Goal: Information Seeking & Learning: Learn about a topic

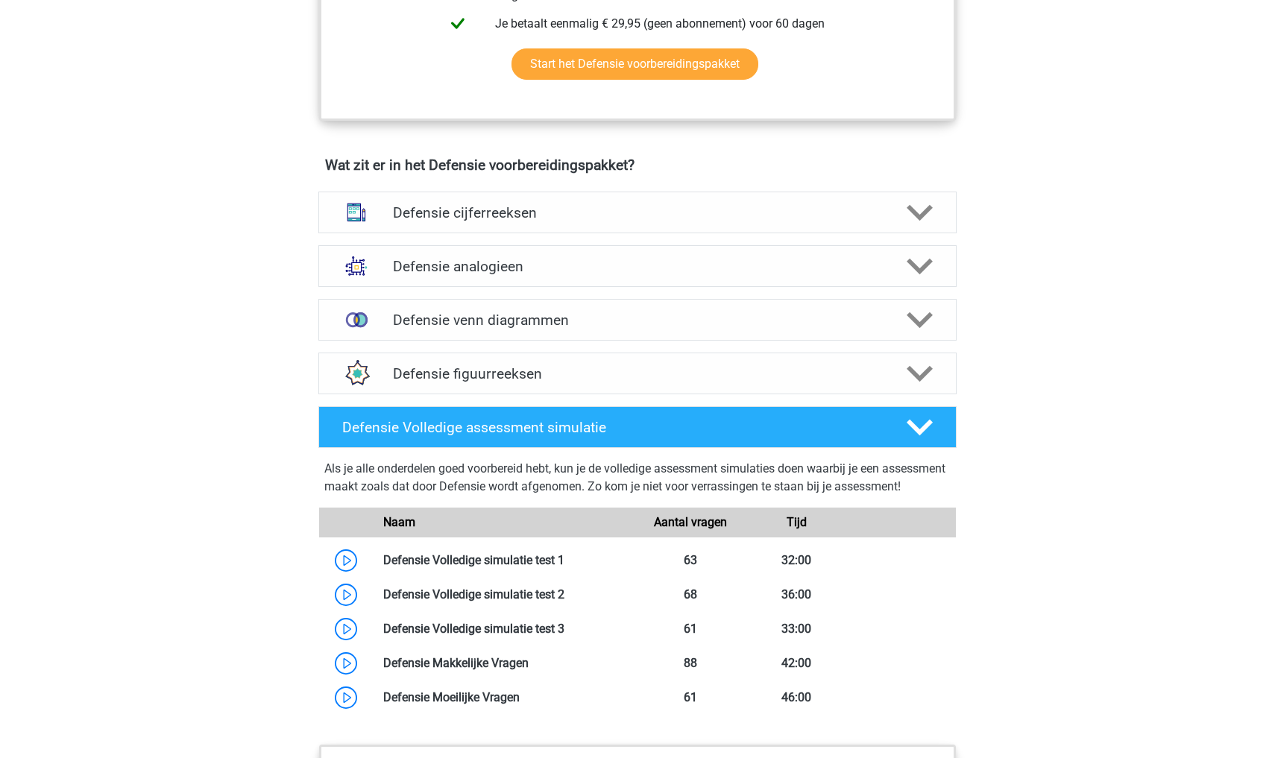
scroll to position [955, 0]
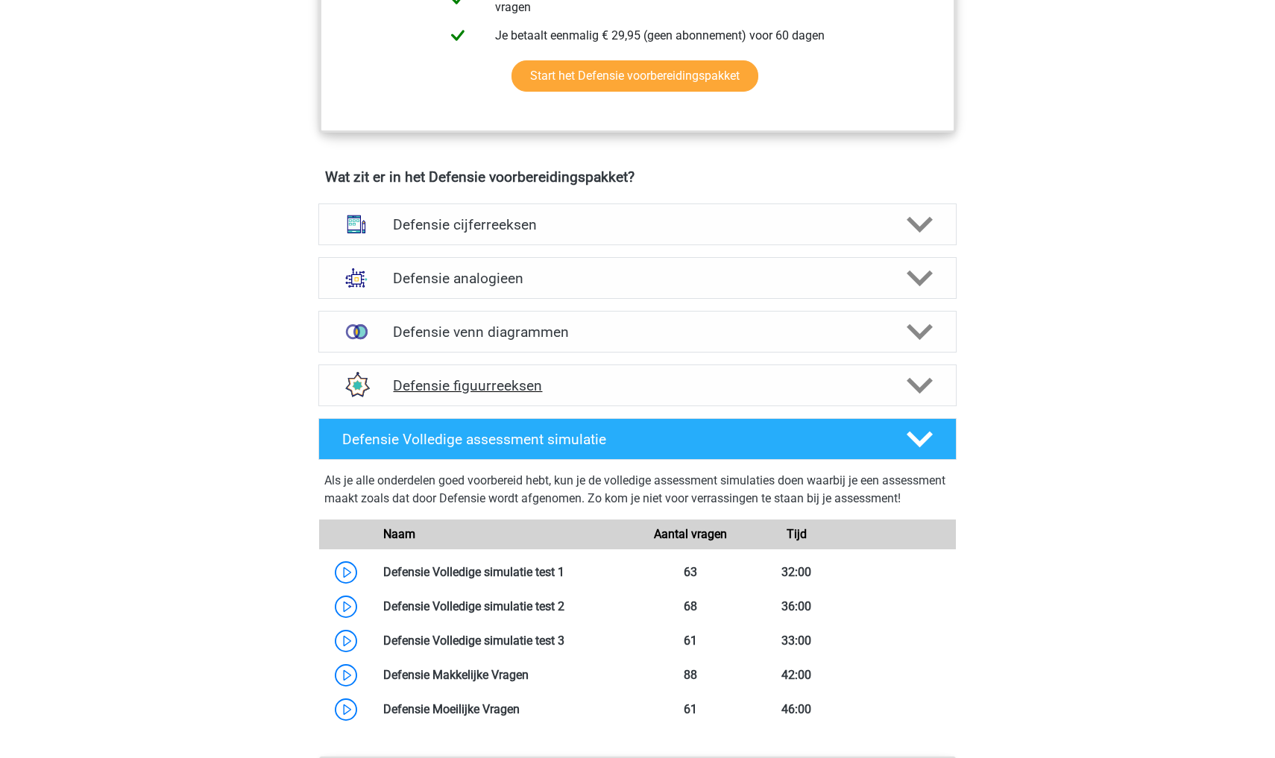
click at [932, 392] on icon at bounding box center [920, 386] width 26 height 26
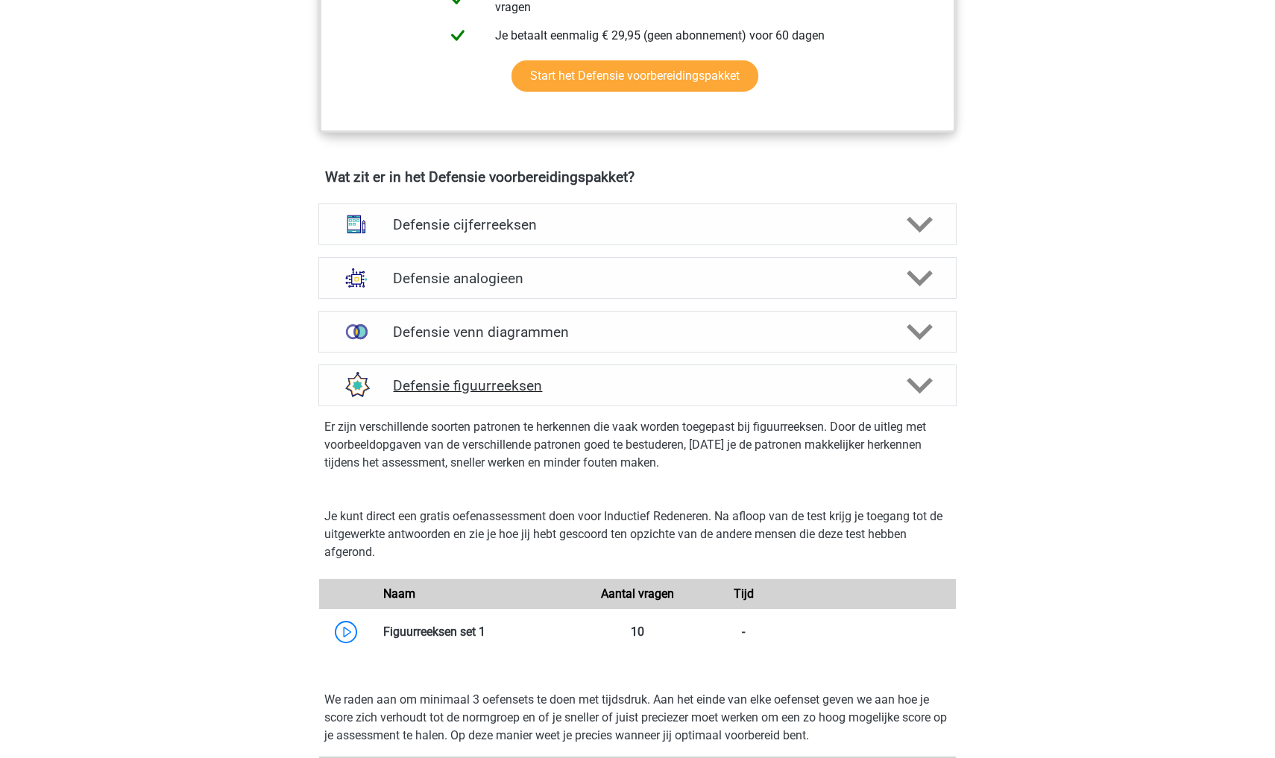
click at [926, 375] on icon at bounding box center [920, 386] width 26 height 26
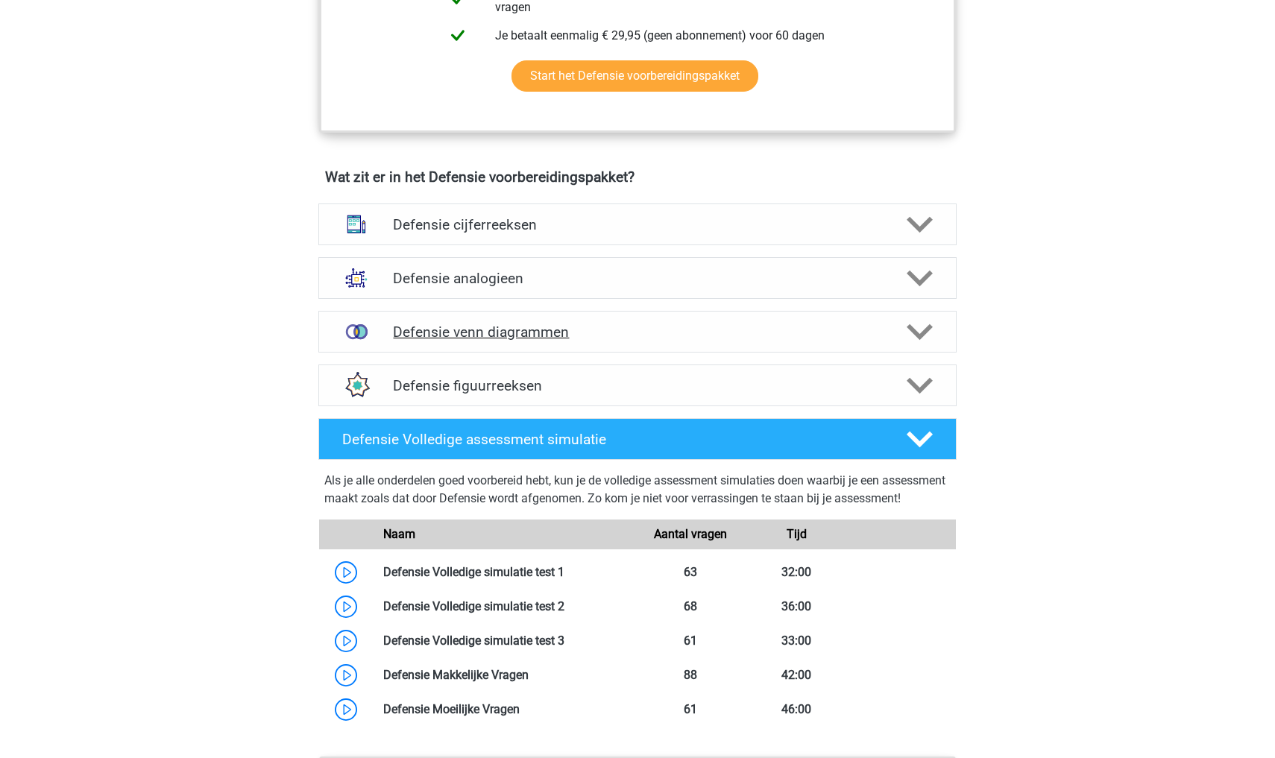
click at [906, 341] on div at bounding box center [918, 332] width 51 height 26
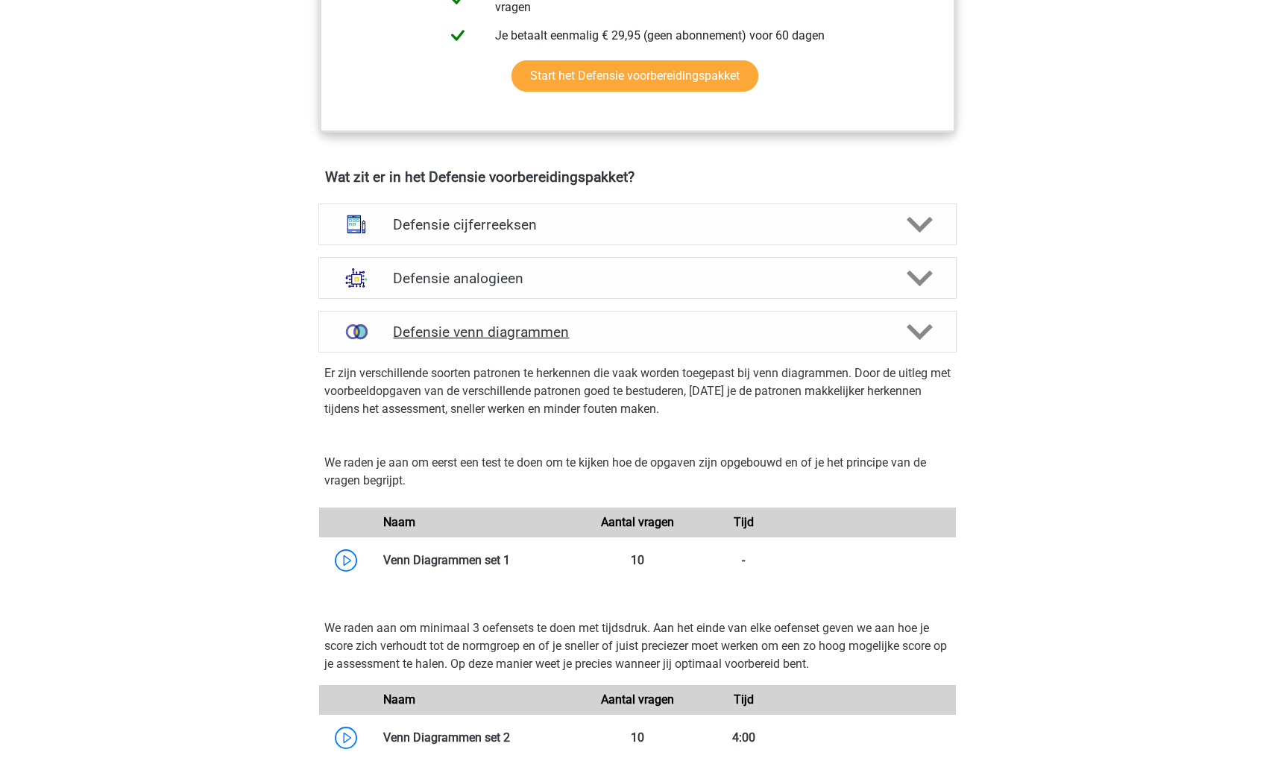
click at [917, 333] on polygon at bounding box center [920, 332] width 26 height 16
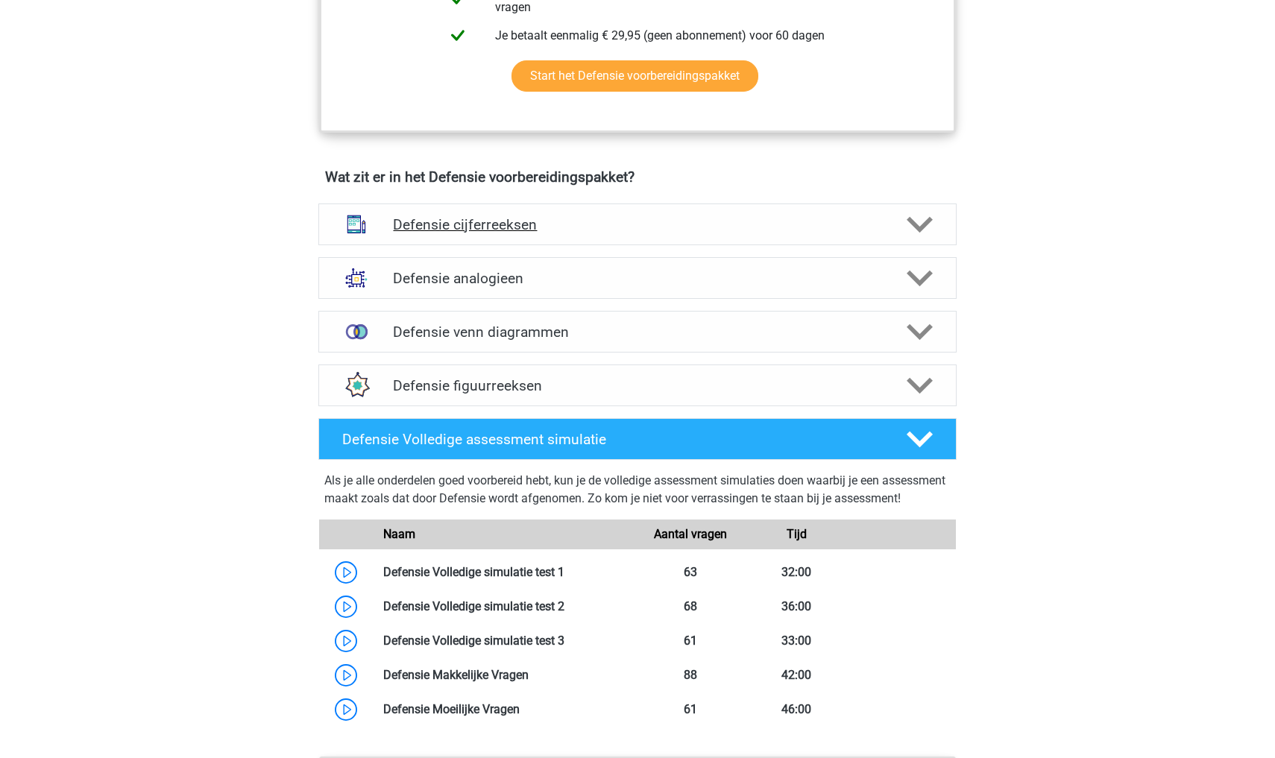
click at [932, 212] on icon at bounding box center [920, 225] width 26 height 26
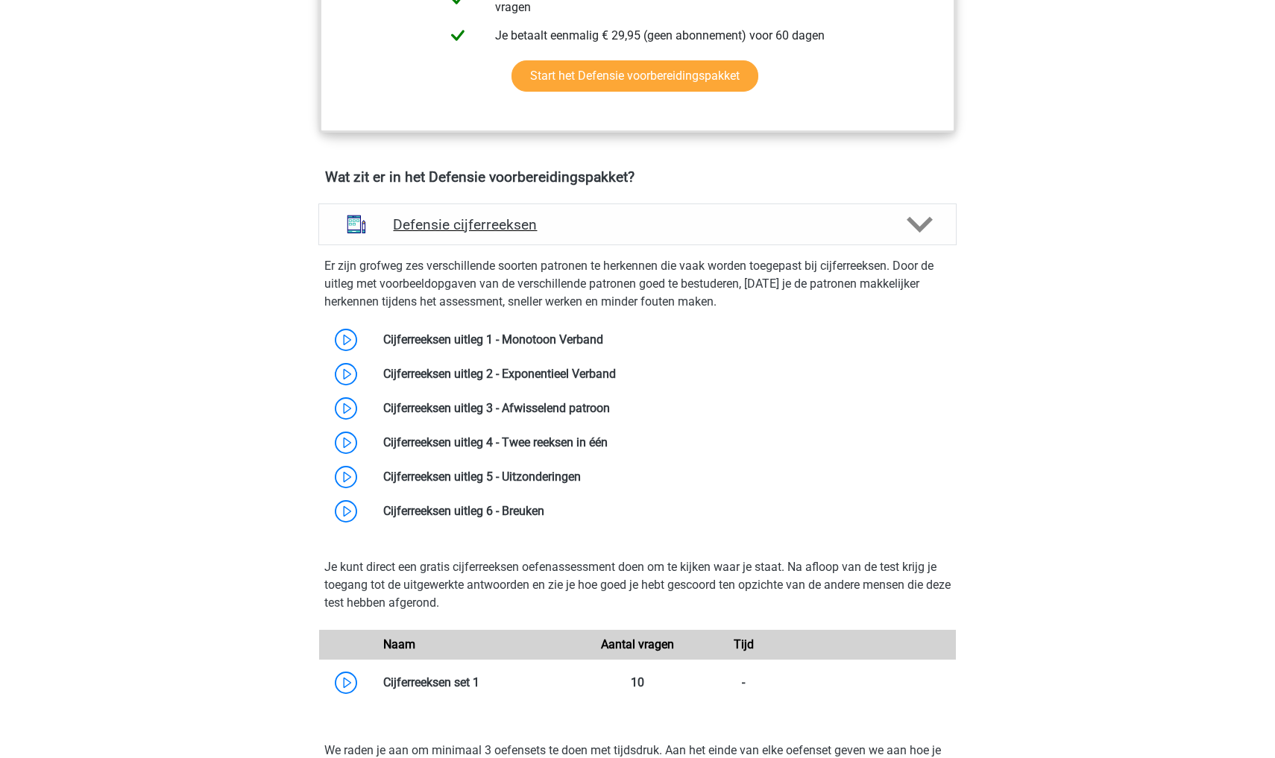
click at [924, 218] on icon at bounding box center [920, 225] width 26 height 26
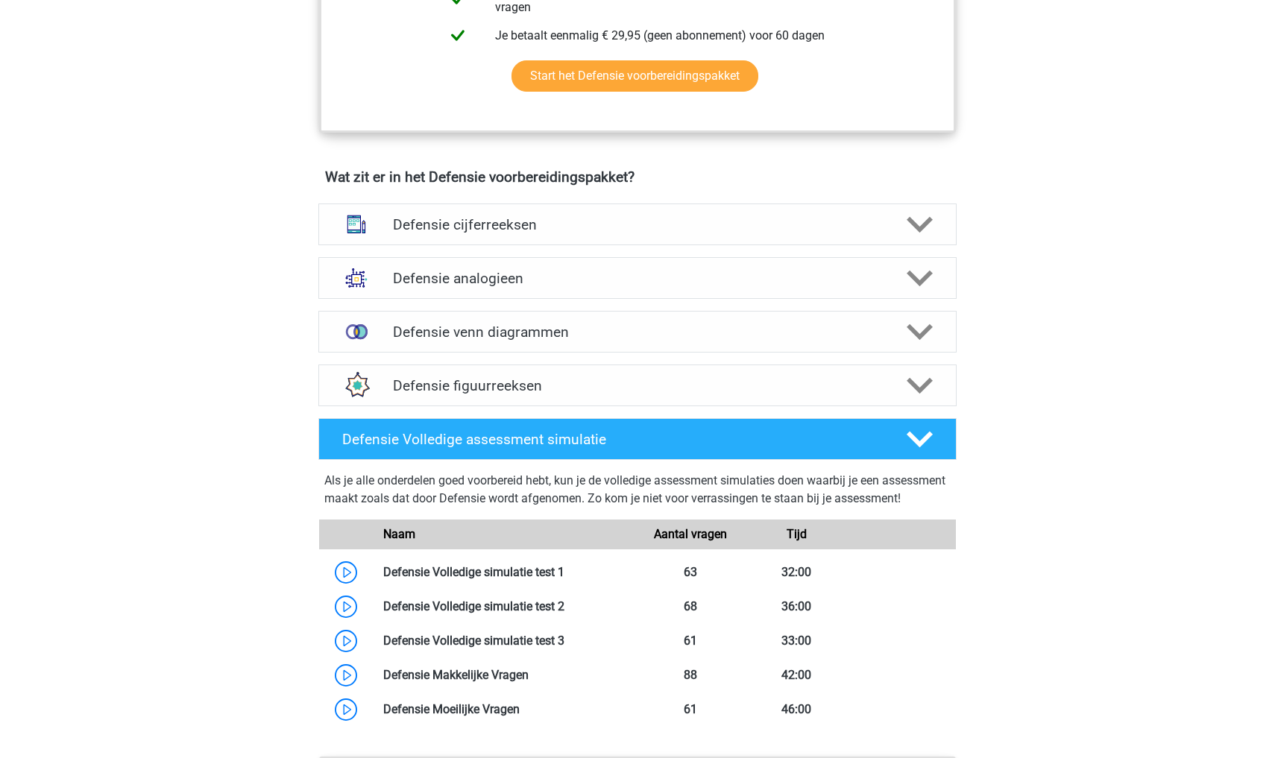
click at [1070, 154] on div "Registreer Nederlands" at bounding box center [637, 287] width 1275 height 2484
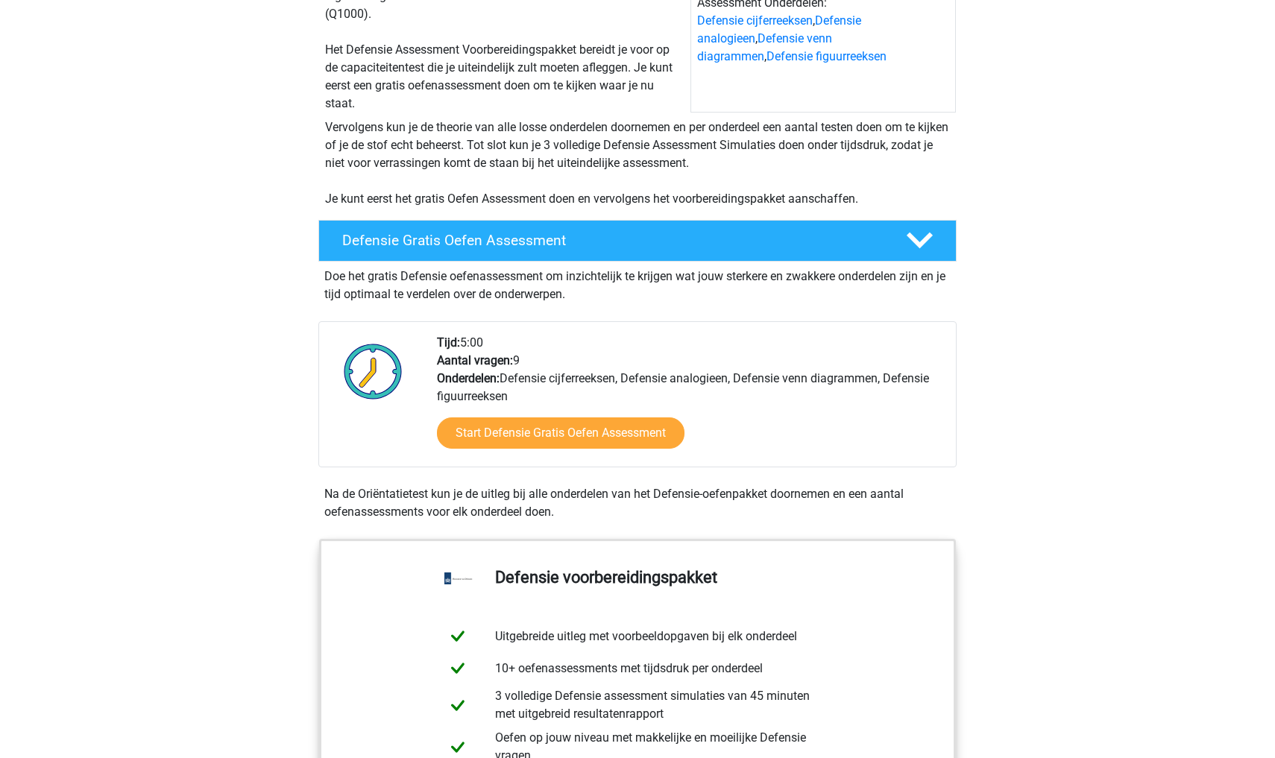
scroll to position [177, 0]
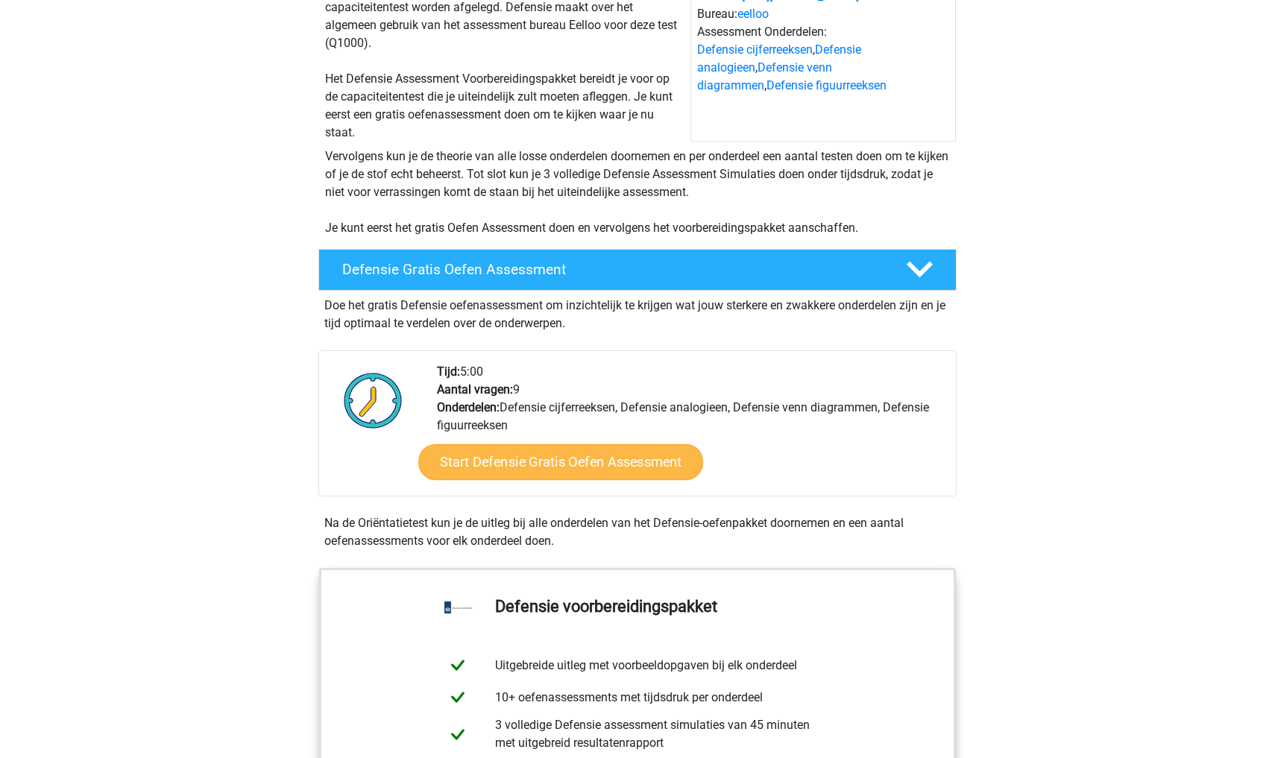
click at [535, 465] on link "Start Defensie Gratis Oefen Assessment" at bounding box center [560, 462] width 285 height 36
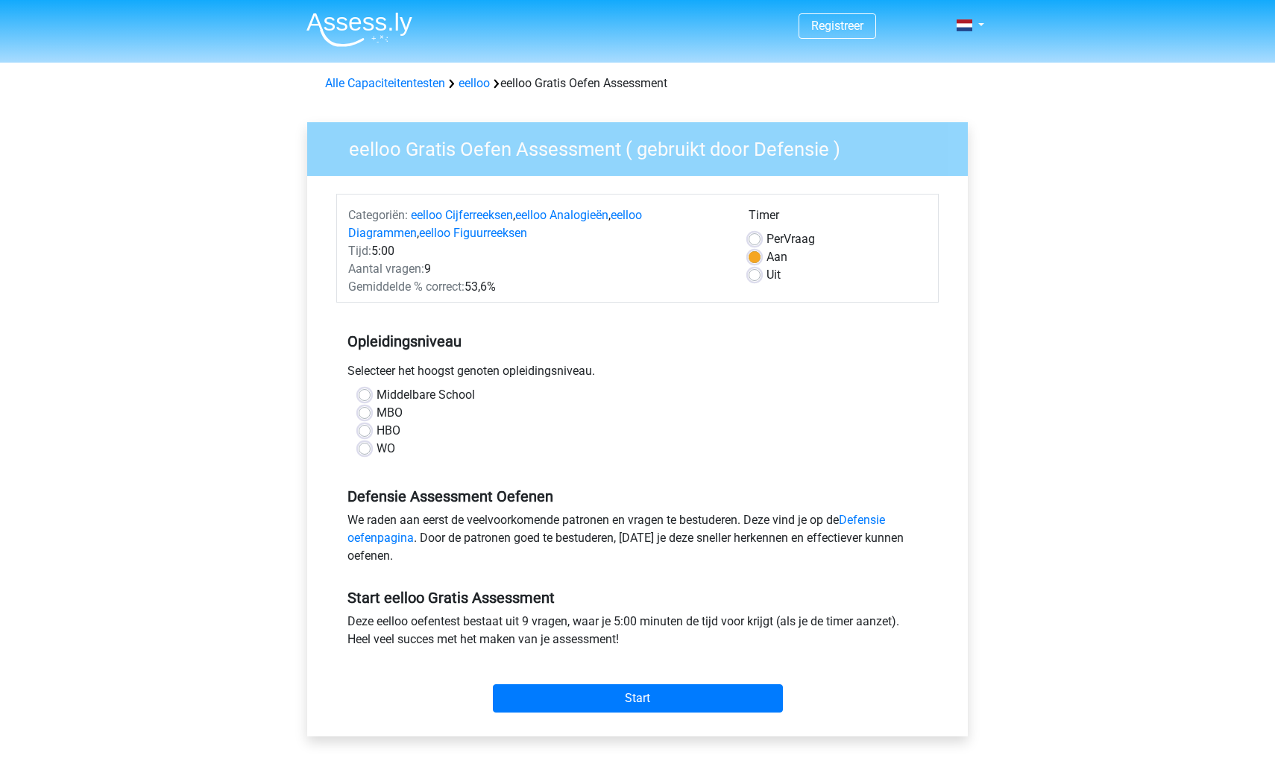
click at [377, 392] on label "Middelbare School" at bounding box center [426, 395] width 98 height 18
click at [365, 392] on input "Middelbare School" at bounding box center [365, 393] width 12 height 15
radio input "true"
click at [747, 266] on div "Timer Per Vraag Aan Uit" at bounding box center [838, 251] width 201 height 89
click at [767, 271] on label "Uit" at bounding box center [774, 275] width 14 height 18
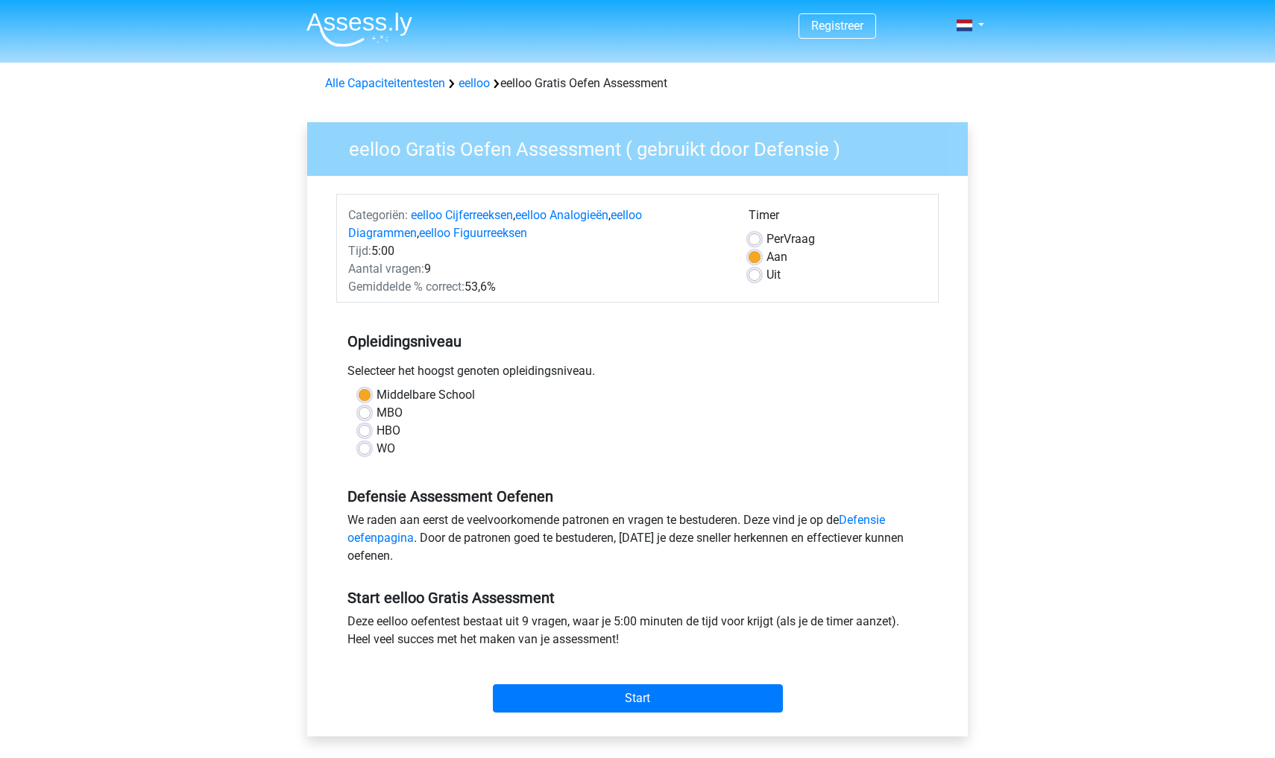
click at [752, 271] on input "Uit" at bounding box center [755, 273] width 12 height 15
radio input "true"
click at [706, 710] on input "Start" at bounding box center [638, 699] width 290 height 28
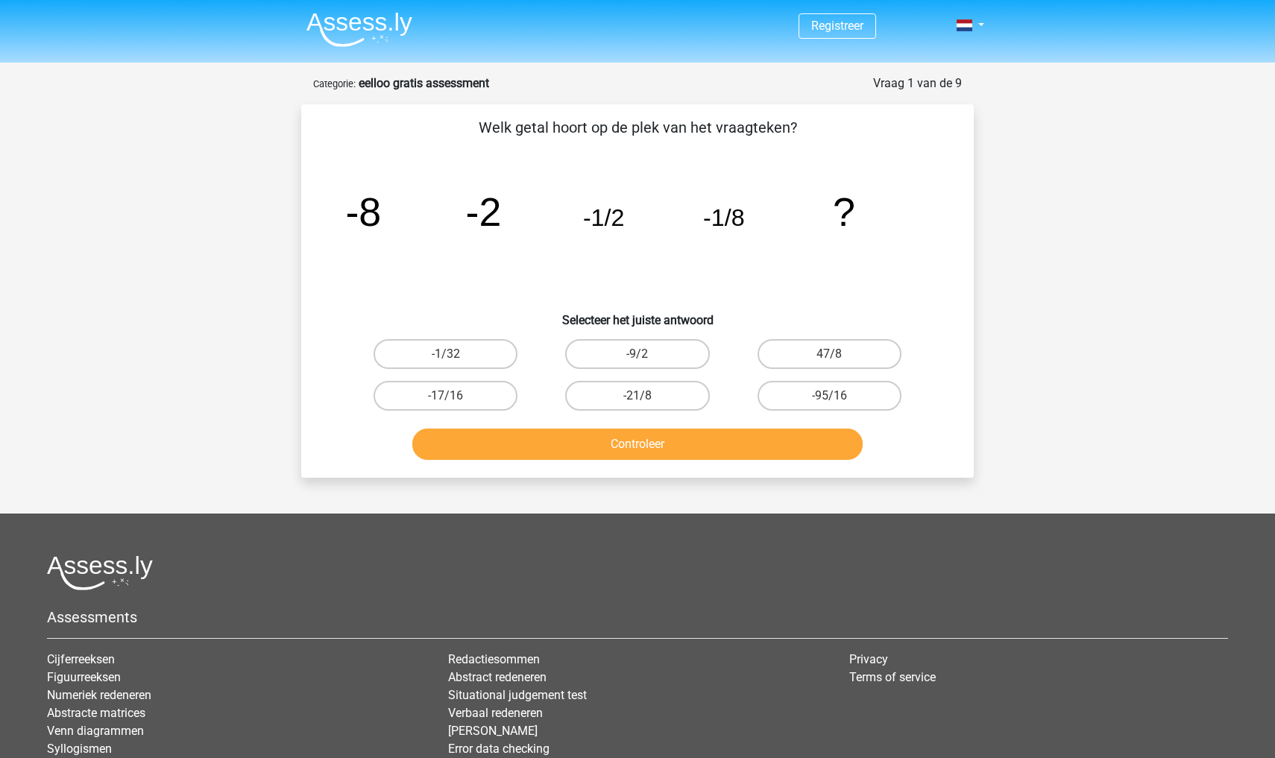
click at [1094, 216] on div "Registreer" at bounding box center [637, 454] width 1275 height 908
click at [474, 356] on label "-1/32" at bounding box center [446, 354] width 144 height 30
click at [456, 356] on input "-1/32" at bounding box center [451, 359] width 10 height 10
radio input "true"
click at [567, 449] on button "Controleer" at bounding box center [637, 444] width 451 height 31
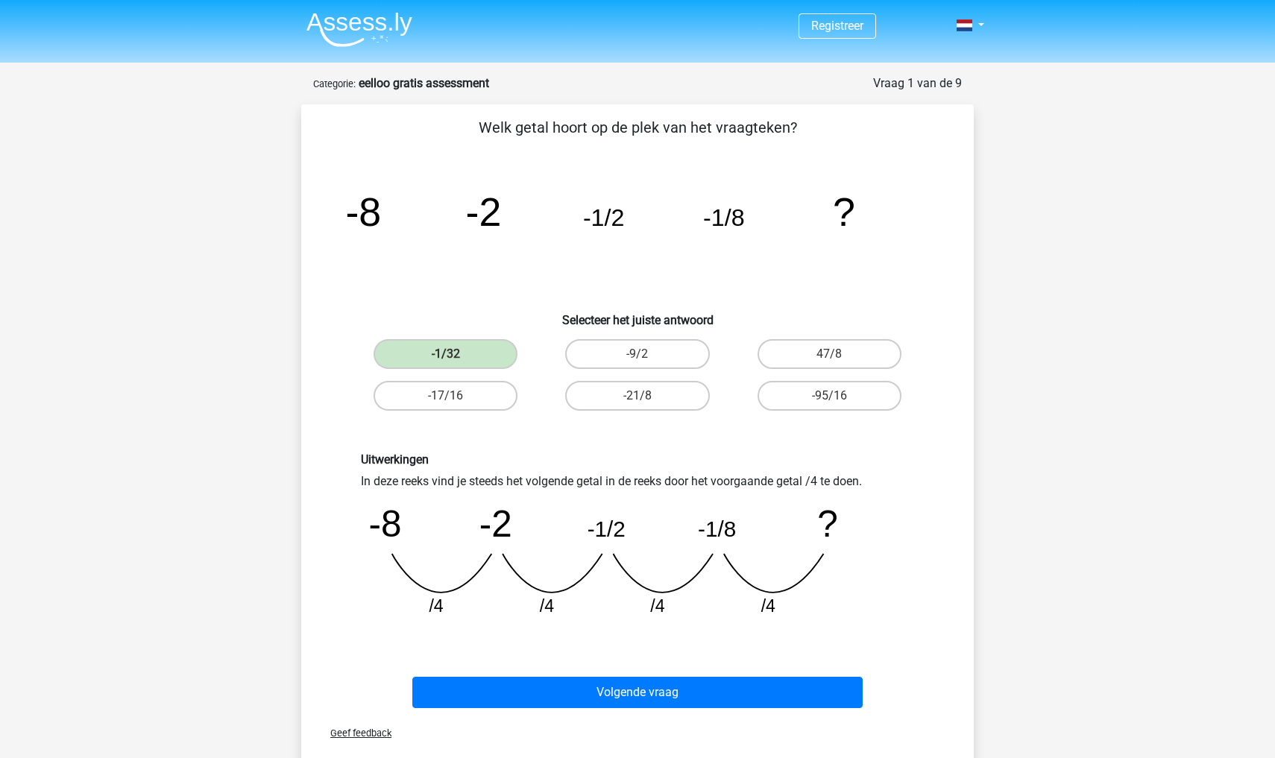
click at [1069, 374] on div "Registreer" at bounding box center [637, 609] width 1275 height 1218
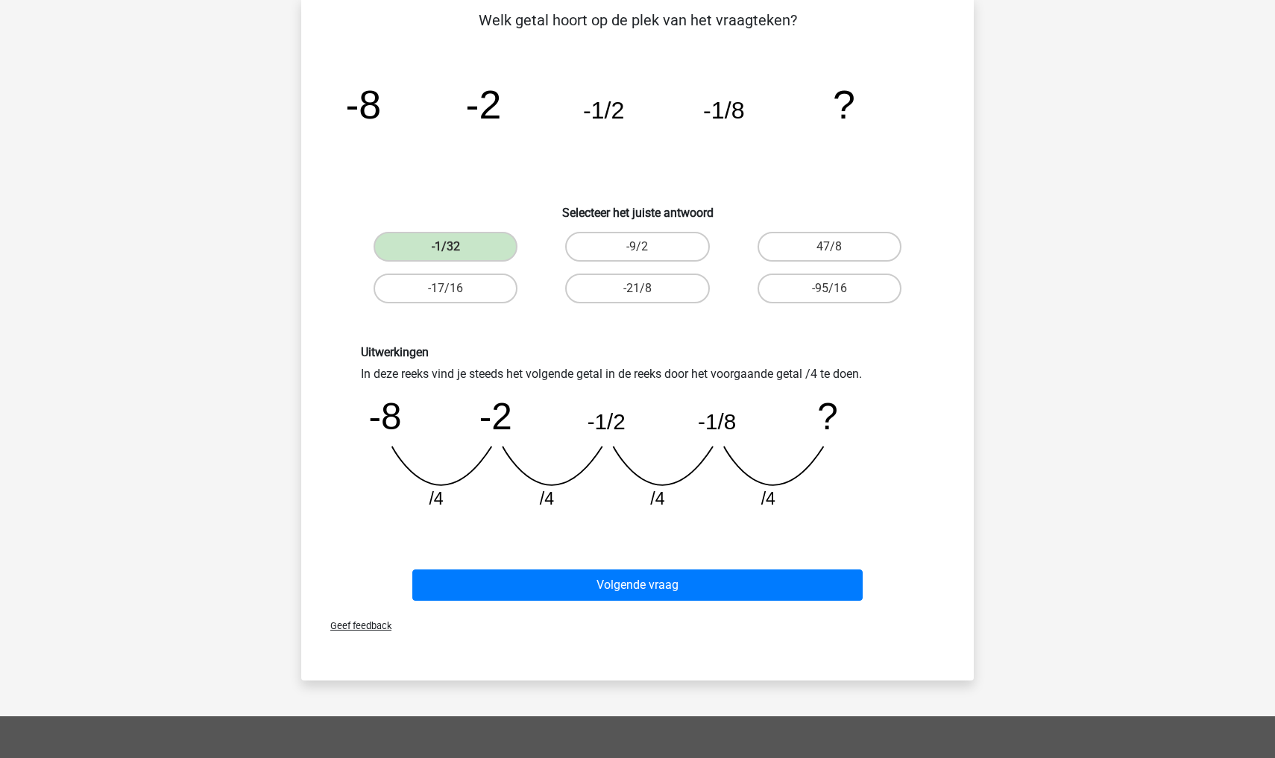
scroll to position [182, 0]
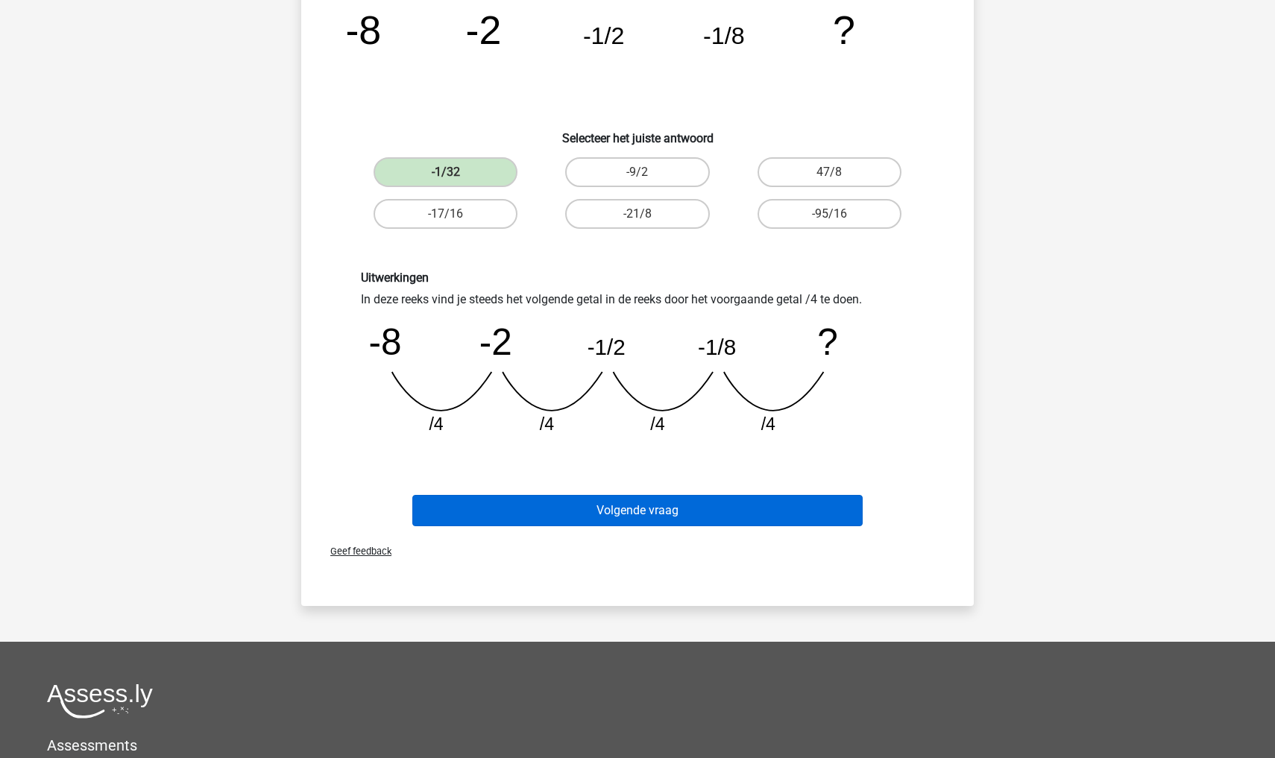
click at [735, 512] on button "Volgende vraag" at bounding box center [637, 510] width 451 height 31
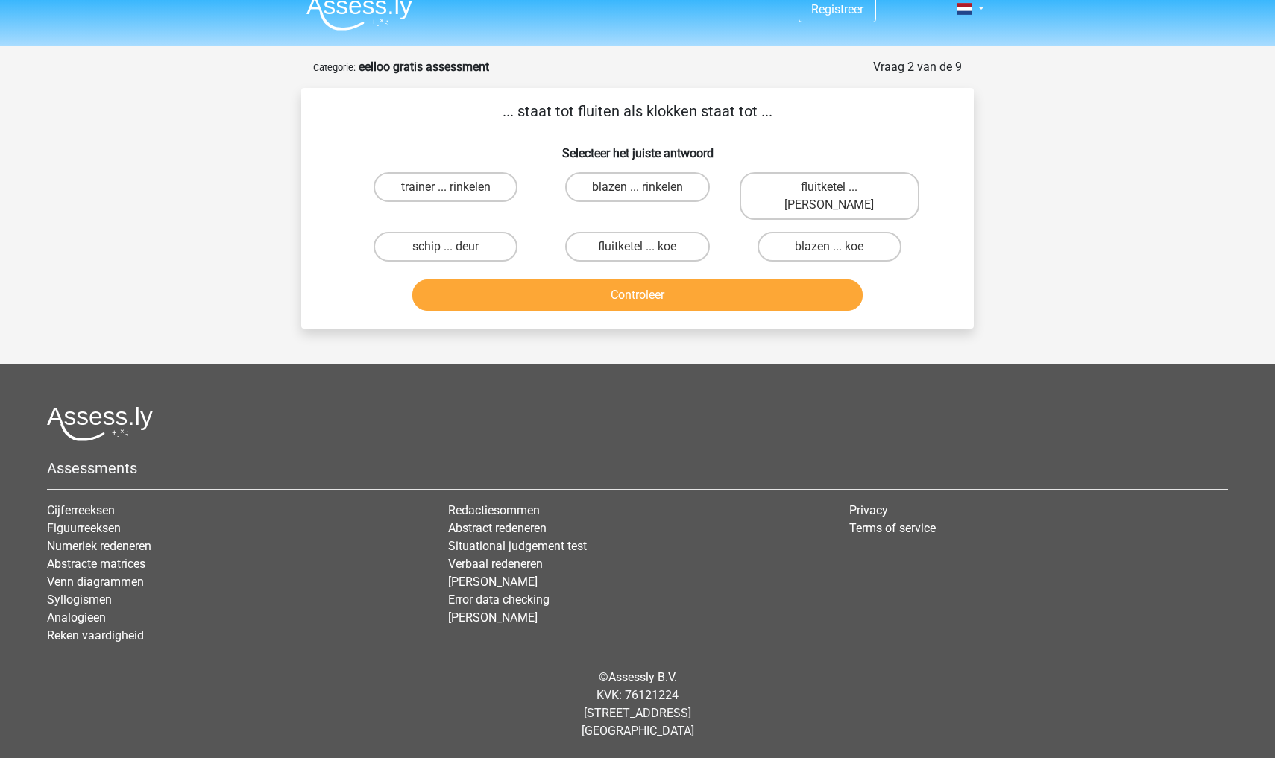
scroll to position [0, 0]
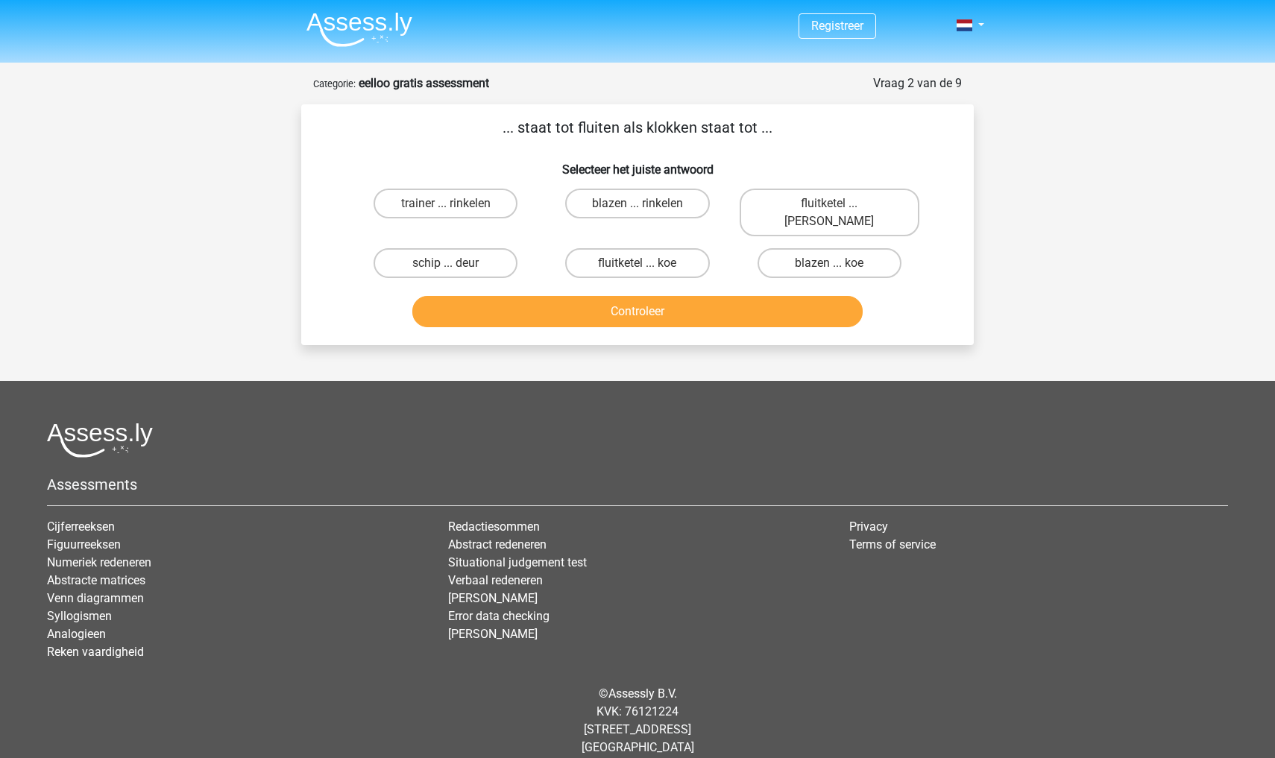
click at [1010, 257] on div "Registreer" at bounding box center [637, 387] width 1275 height 775
click at [808, 207] on label "fluitketel ... luiden" at bounding box center [830, 213] width 180 height 48
click at [829, 207] on input "fluitketel ... luiden" at bounding box center [834, 209] width 10 height 10
radio input "true"
click at [770, 296] on button "Controleer" at bounding box center [637, 311] width 451 height 31
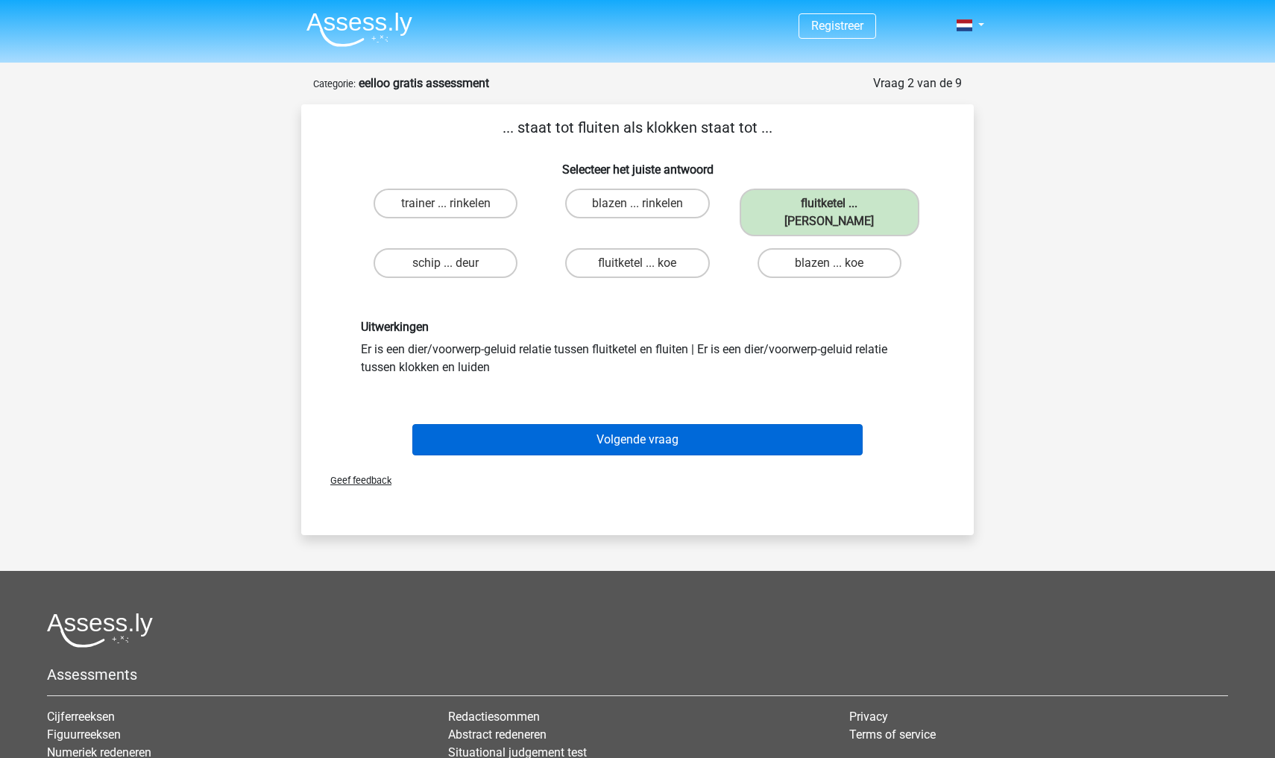
click at [719, 424] on button "Volgende vraag" at bounding box center [637, 439] width 451 height 31
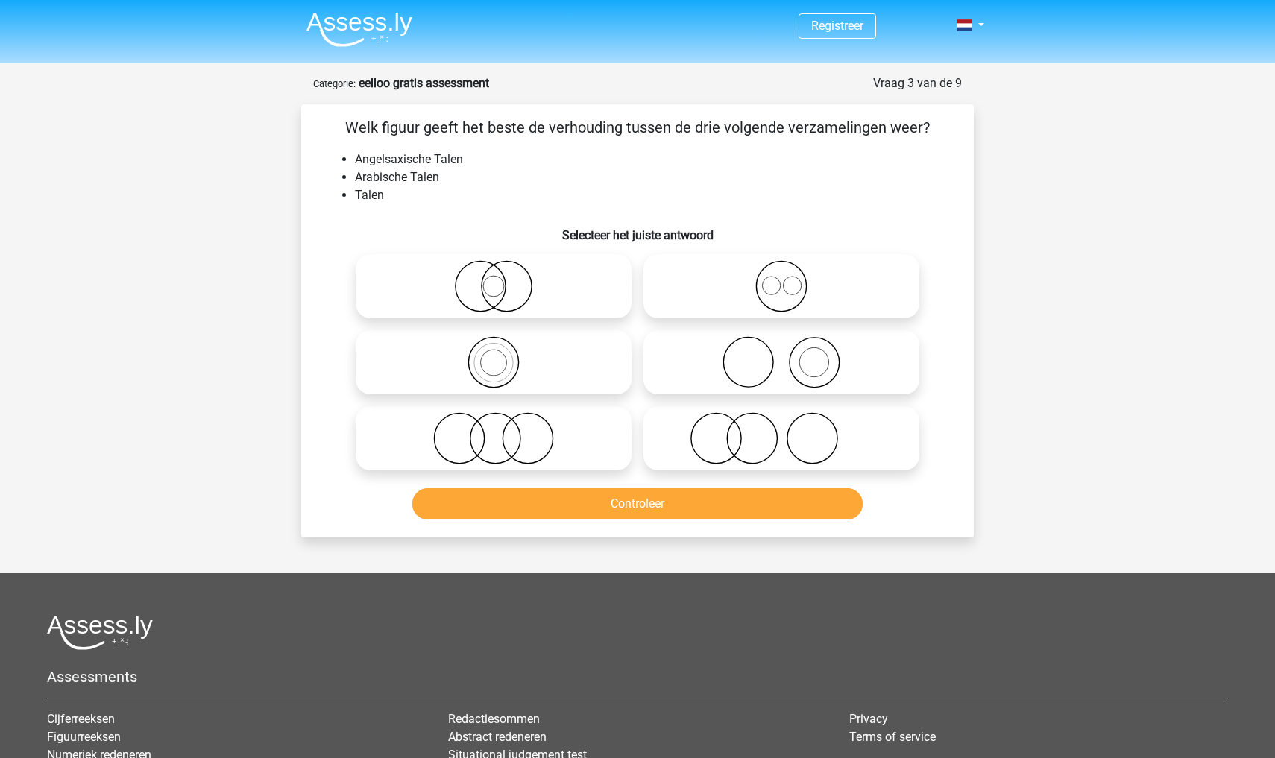
click at [776, 289] on icon at bounding box center [782, 286] width 264 height 52
click at [782, 279] on input "radio" at bounding box center [787, 274] width 10 height 10
radio input "true"
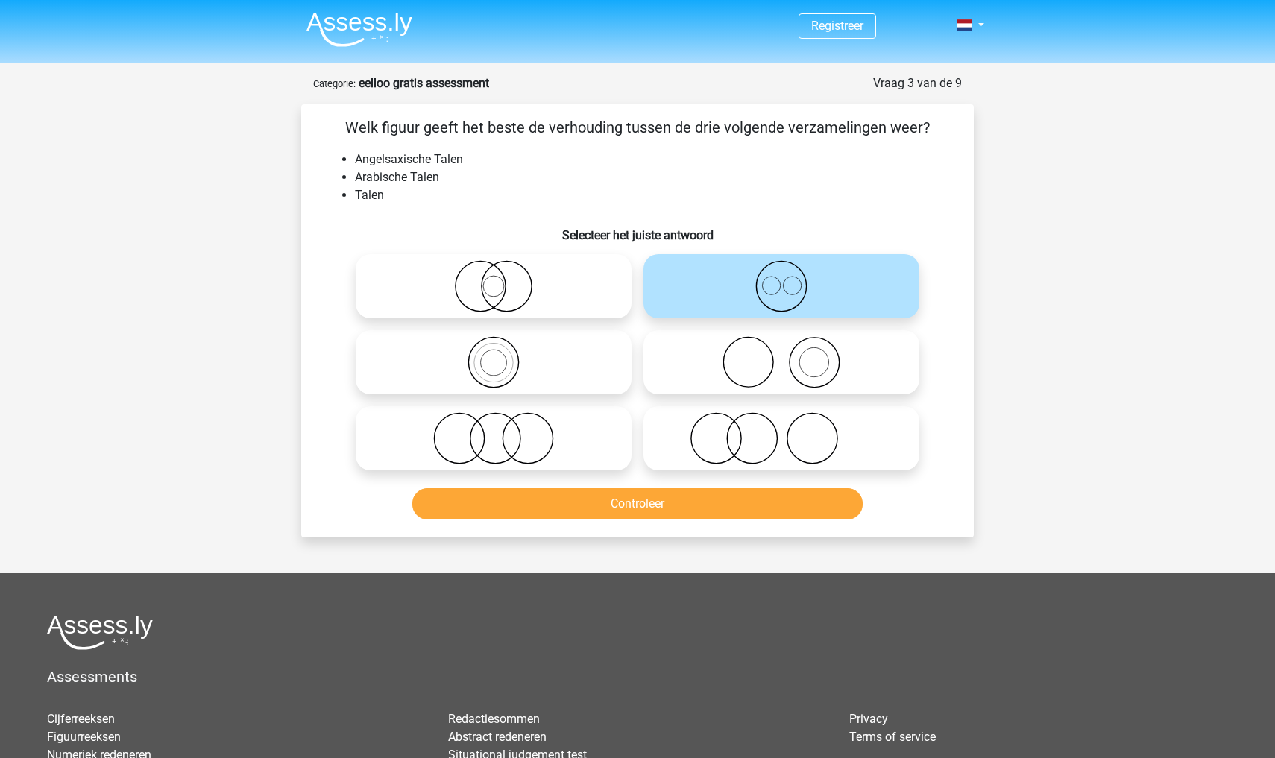
click at [750, 526] on div "Controleer" at bounding box center [638, 506] width 576 height 37
click at [758, 502] on button "Controleer" at bounding box center [637, 503] width 451 height 31
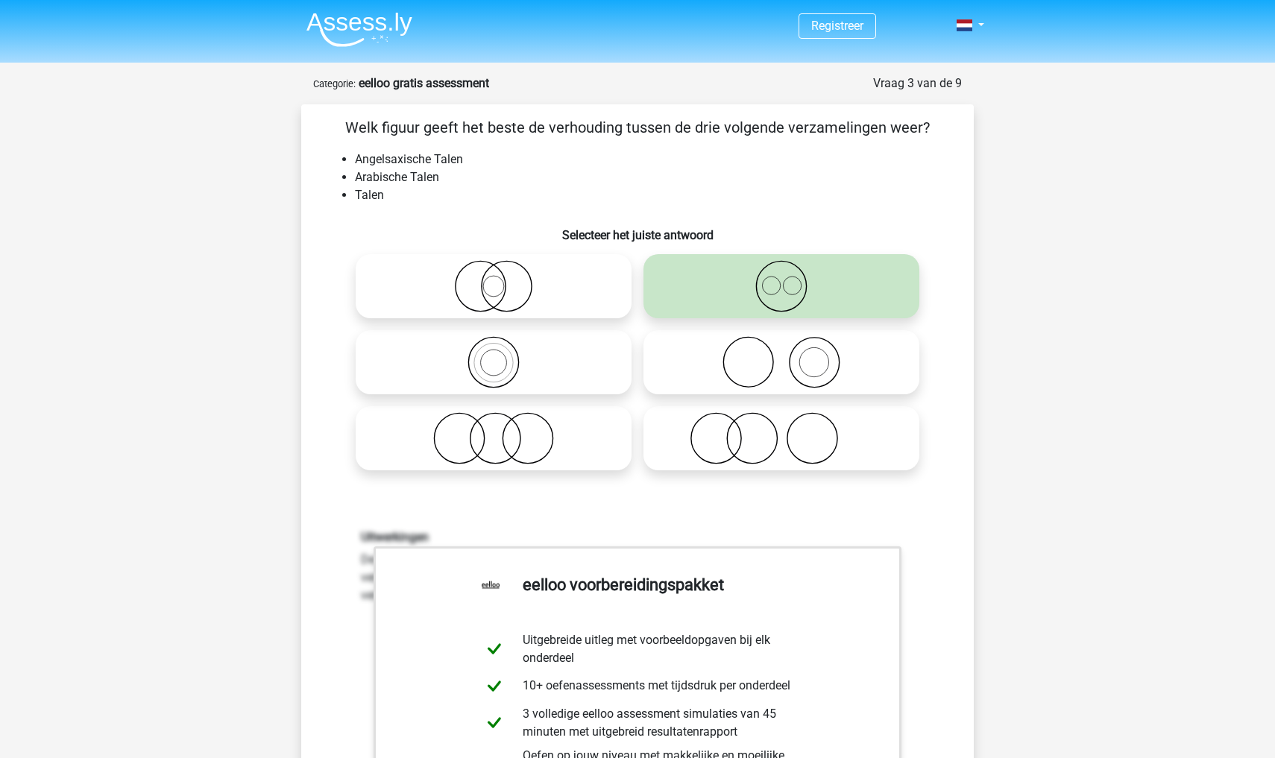
click at [1036, 443] on div "Registreer" at bounding box center [637, 755] width 1275 height 1510
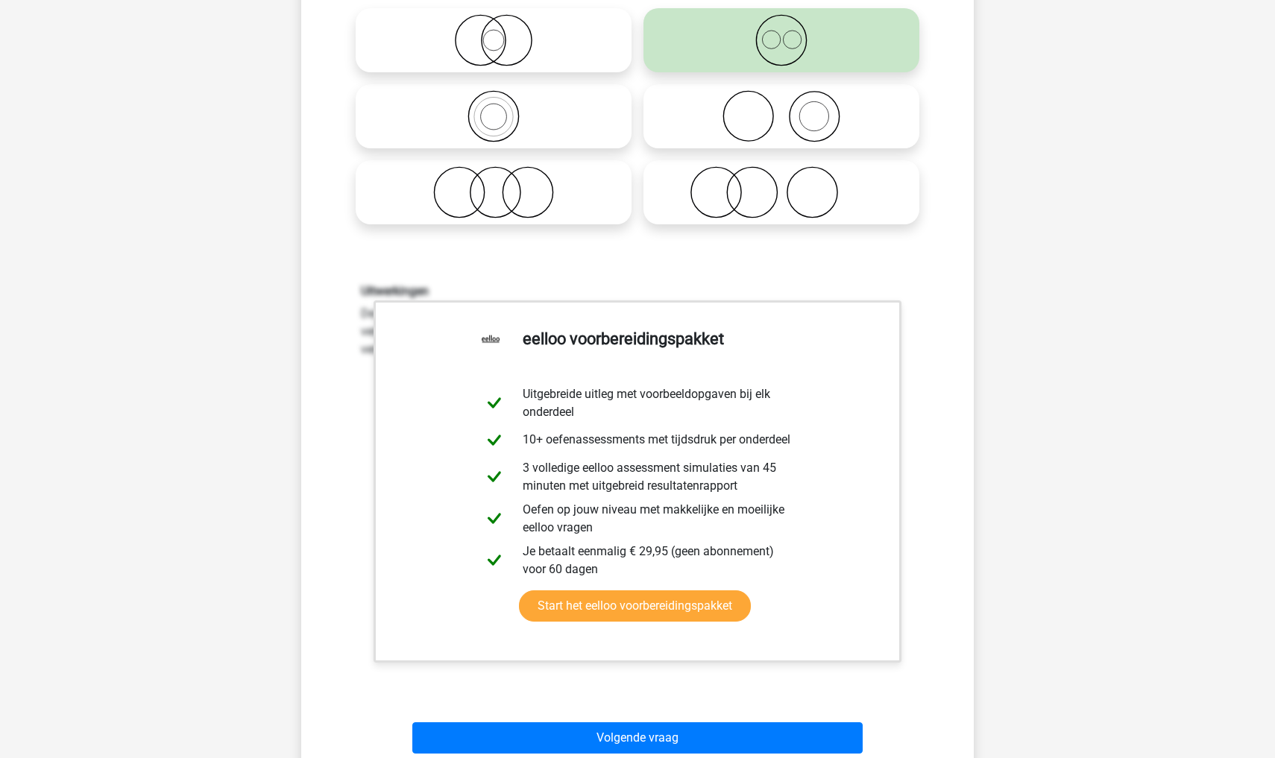
scroll to position [258, 0]
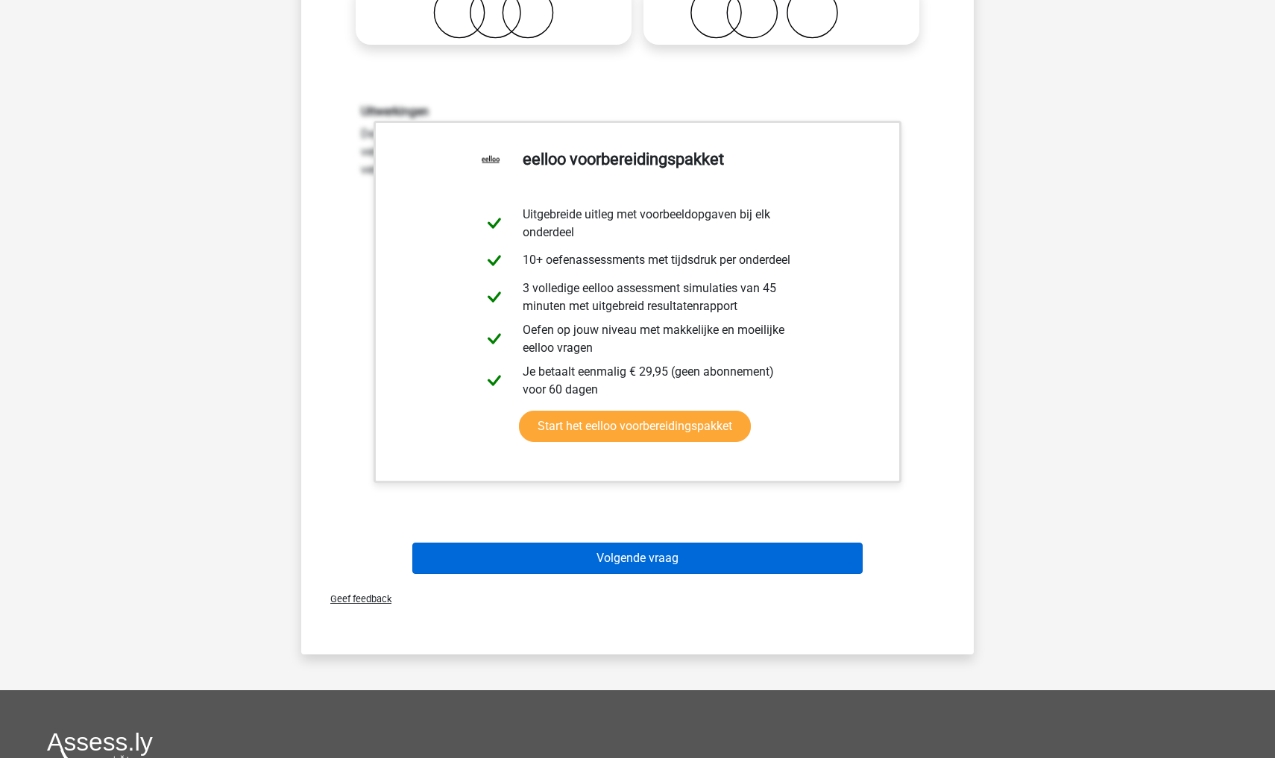
click at [796, 565] on button "Volgende vraag" at bounding box center [637, 558] width 451 height 31
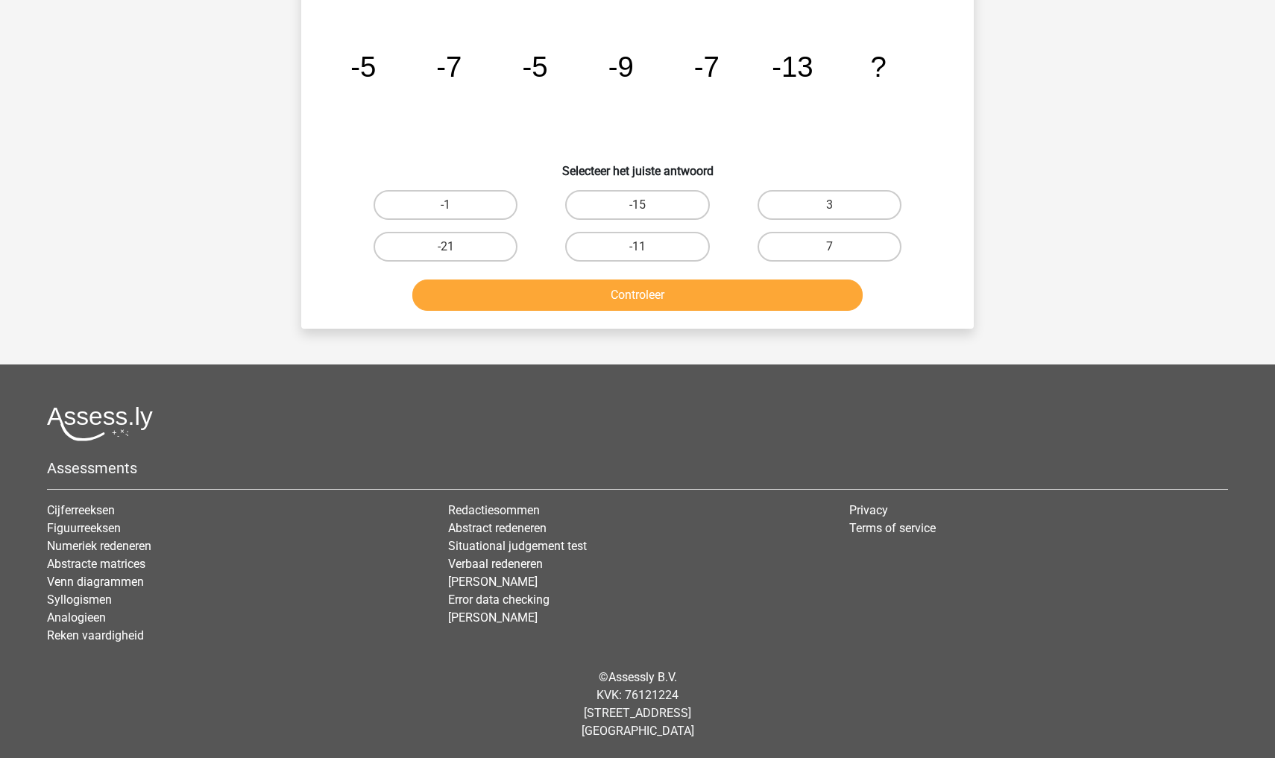
scroll to position [75, 0]
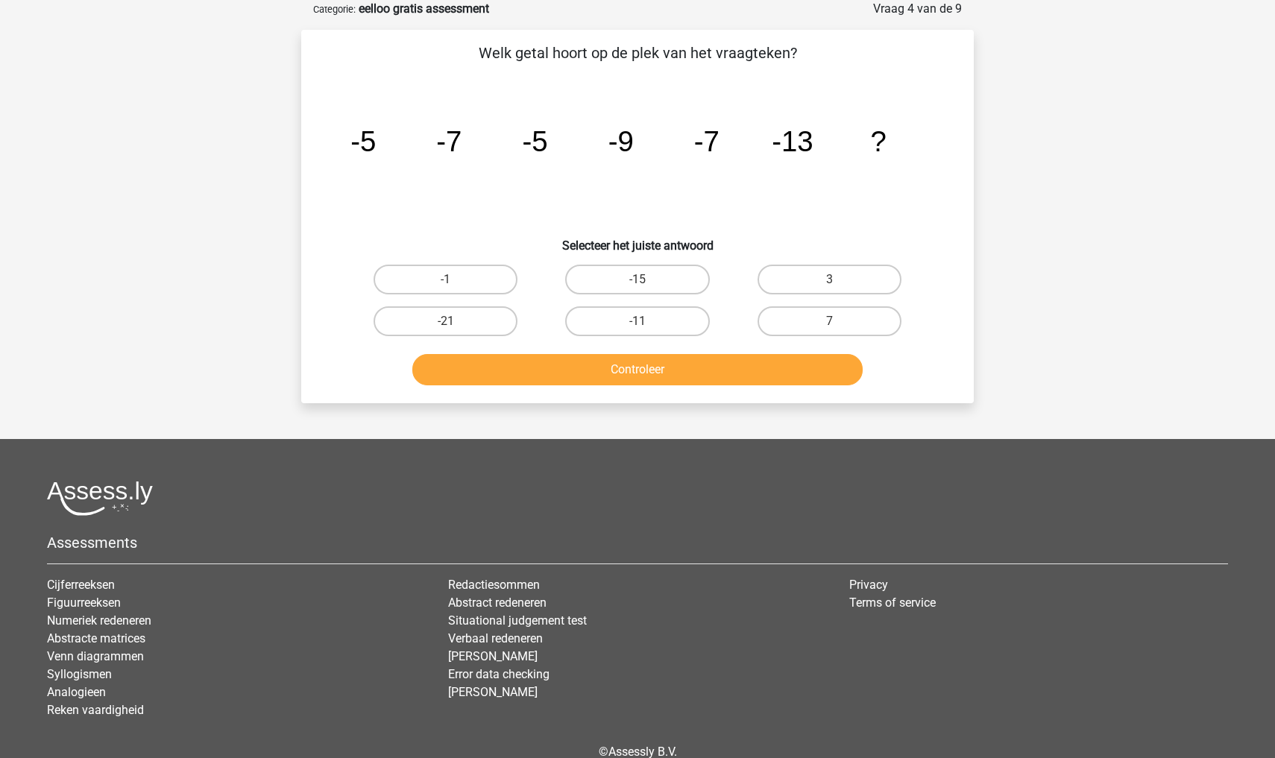
click at [1128, 300] on div "Registreer" at bounding box center [637, 379] width 1275 height 908
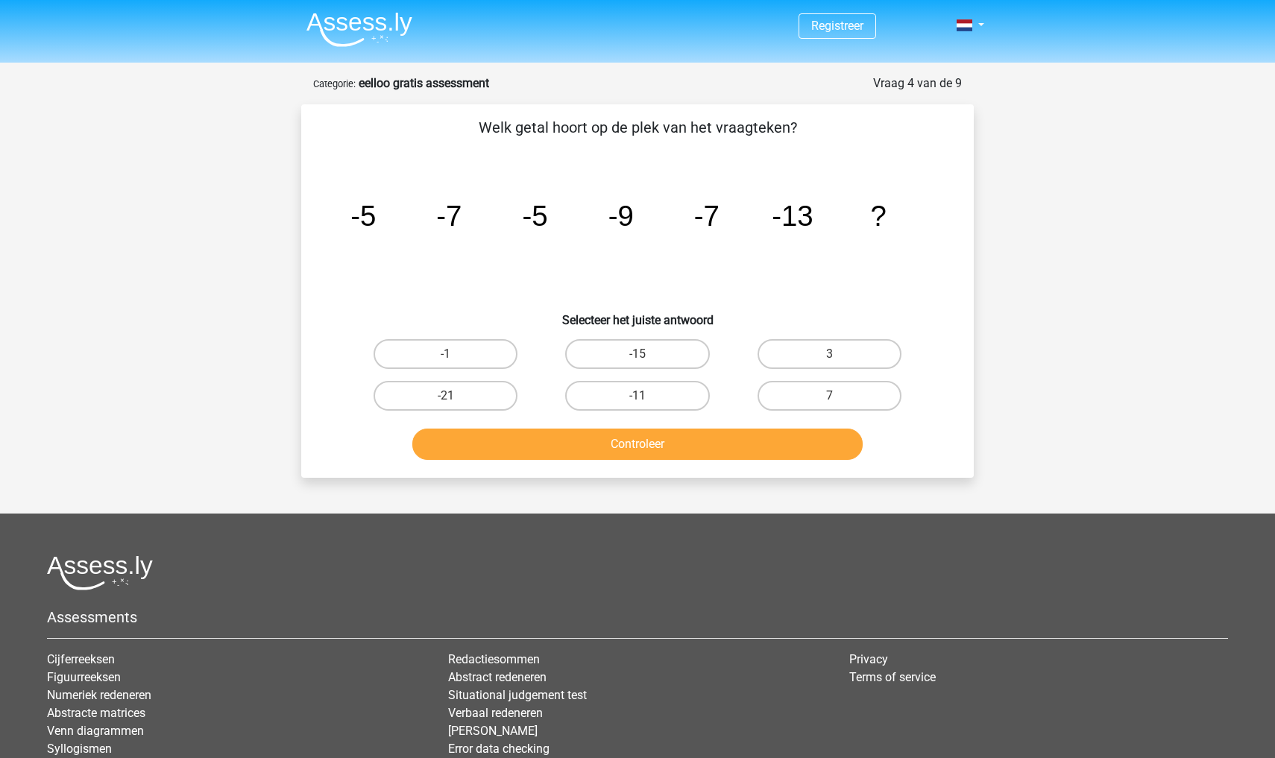
scroll to position [0, 0]
click at [649, 389] on label "-11" at bounding box center [637, 396] width 144 height 30
click at [647, 396] on input "-11" at bounding box center [643, 401] width 10 height 10
radio input "true"
click at [650, 440] on button "Controleer" at bounding box center [637, 444] width 451 height 31
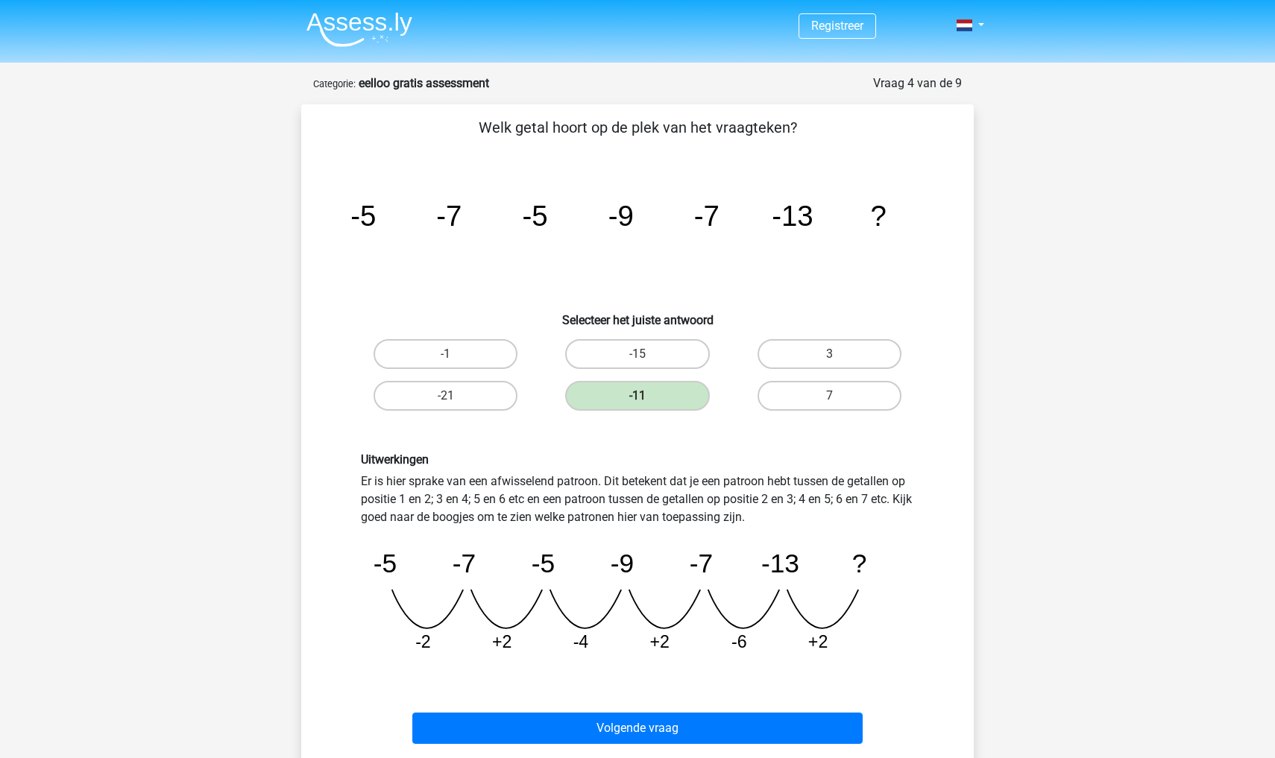
click at [1021, 337] on div "Registreer" at bounding box center [637, 627] width 1275 height 1254
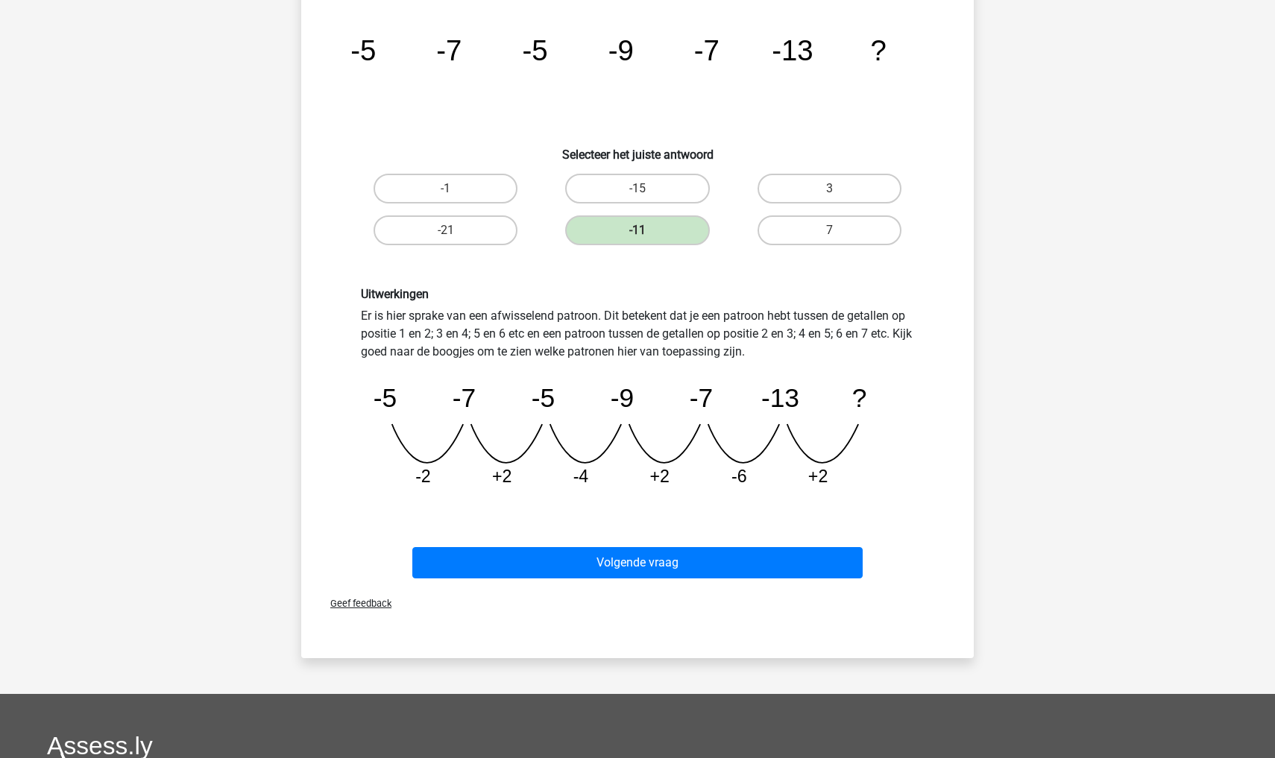
scroll to position [178, 0]
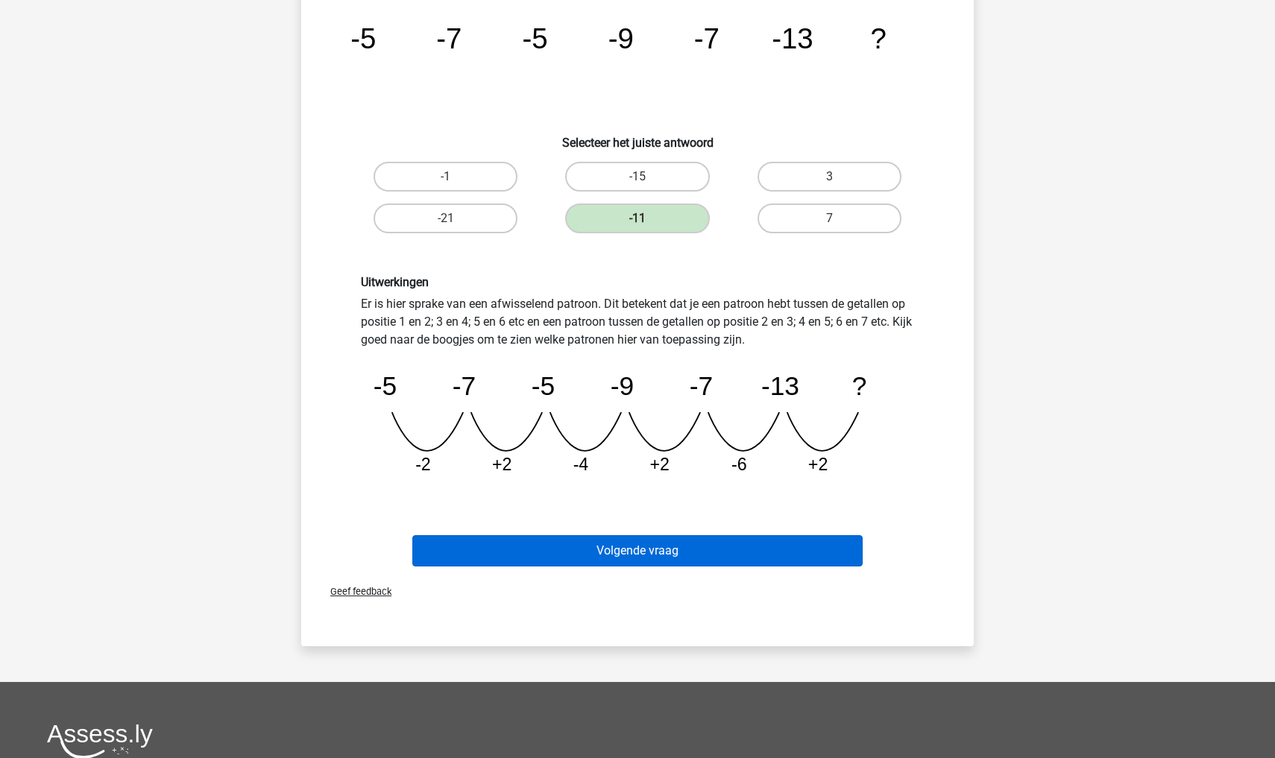
click at [679, 554] on button "Volgende vraag" at bounding box center [637, 550] width 451 height 31
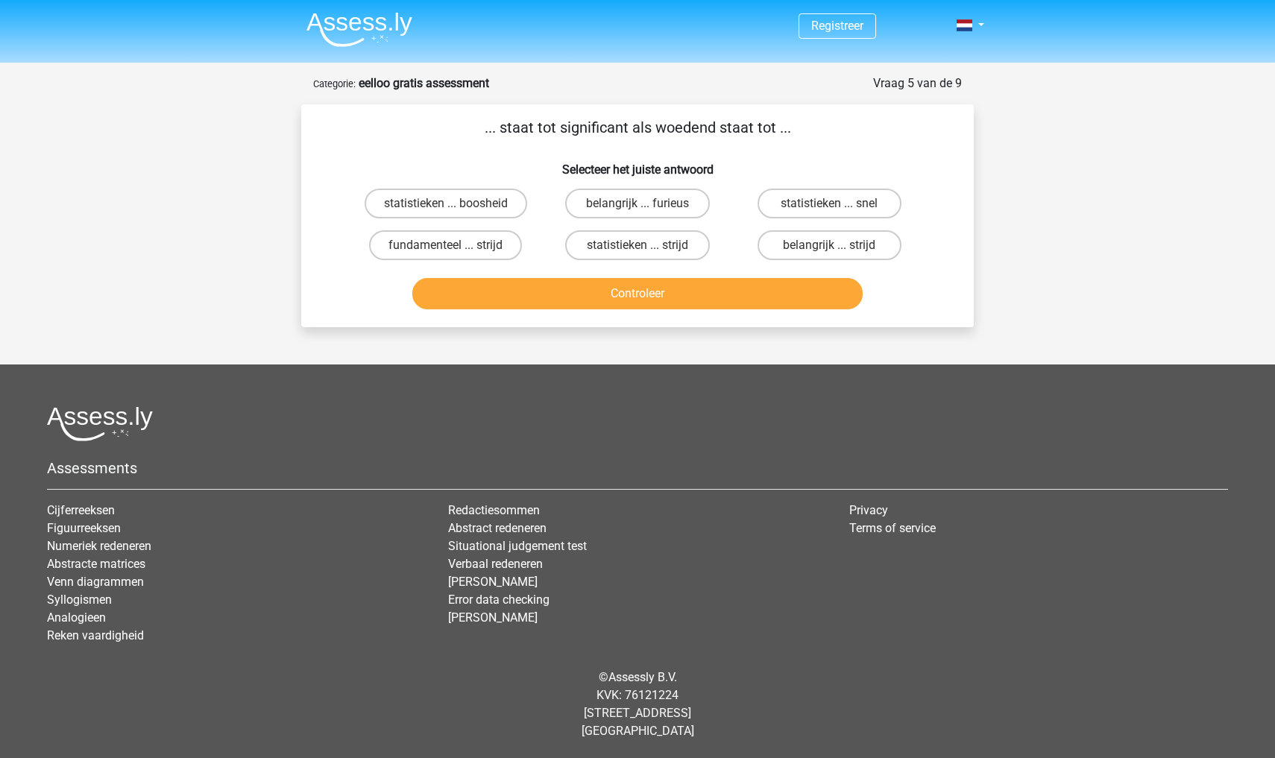
scroll to position [0, 0]
click at [1097, 269] on div "Registreer" at bounding box center [637, 378] width 1275 height 757
click at [386, 206] on label "statistieken ... boosheid" at bounding box center [446, 204] width 163 height 30
click at [446, 206] on input "statistieken ... boosheid" at bounding box center [451, 209] width 10 height 10
radio input "true"
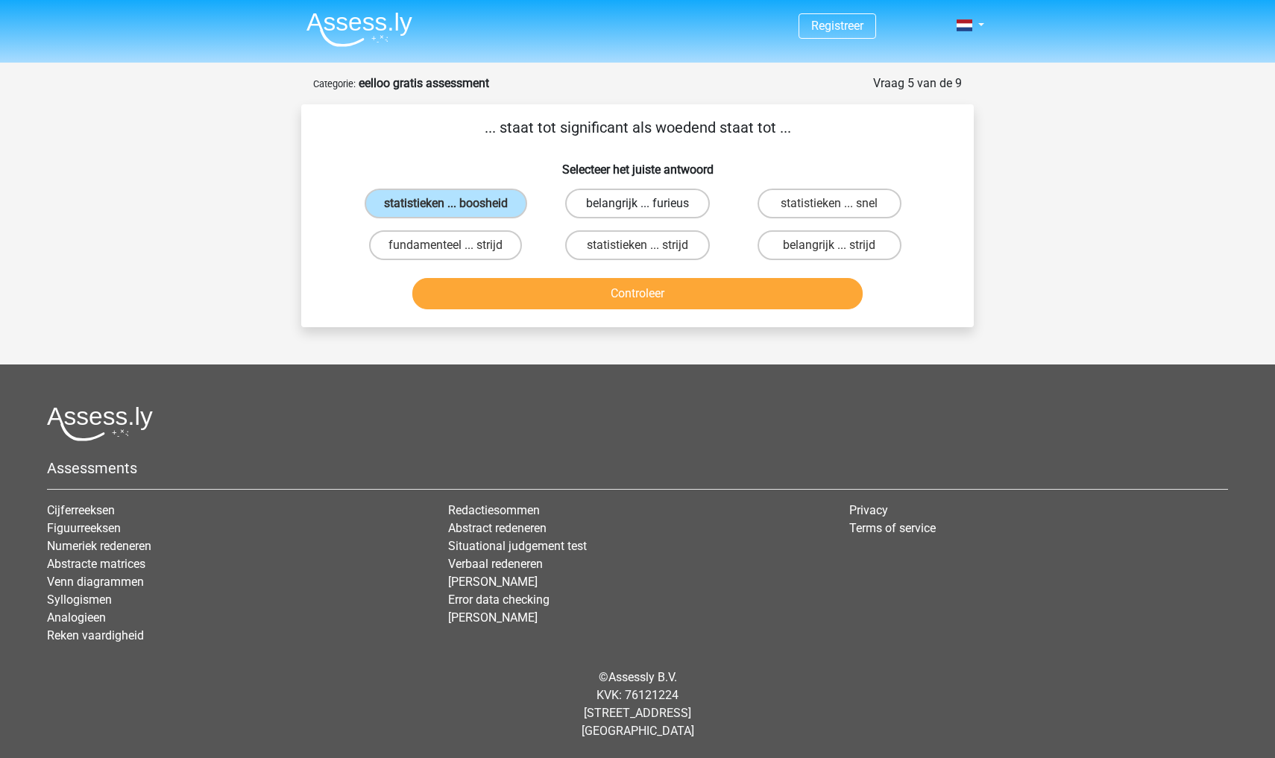
click at [662, 211] on label "belangrijk ... furieus" at bounding box center [637, 204] width 144 height 30
click at [647, 211] on input "belangrijk ... furieus" at bounding box center [643, 209] width 10 height 10
radio input "true"
click at [653, 279] on button "Controleer" at bounding box center [637, 293] width 451 height 31
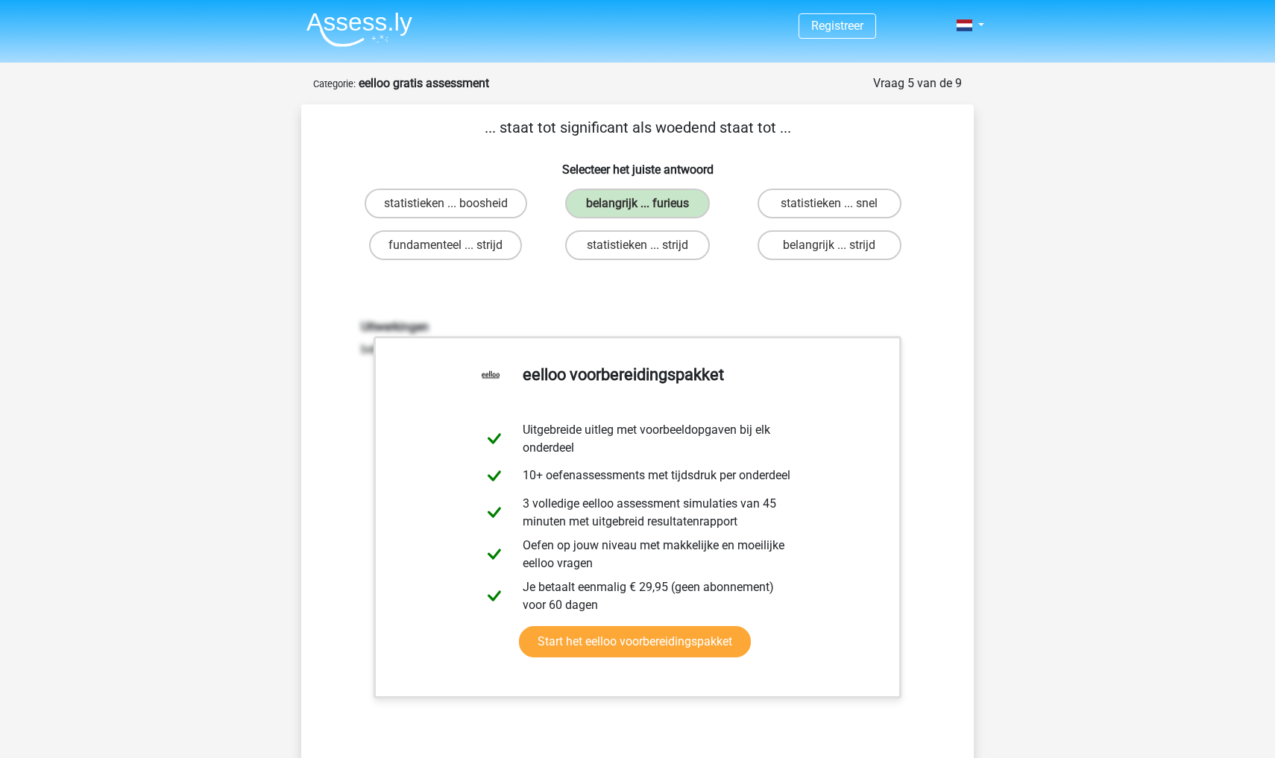
click at [1122, 337] on div "Registreer" at bounding box center [637, 650] width 1275 height 1300
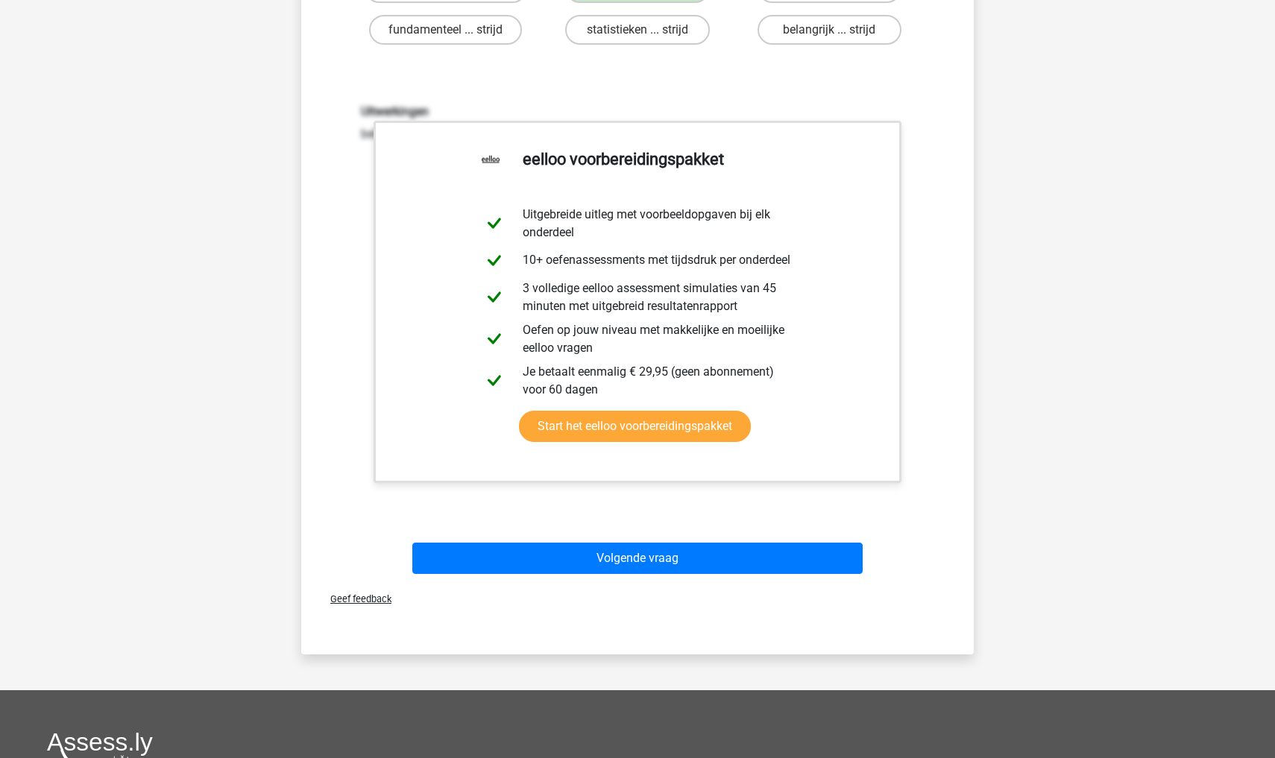
scroll to position [232, 0]
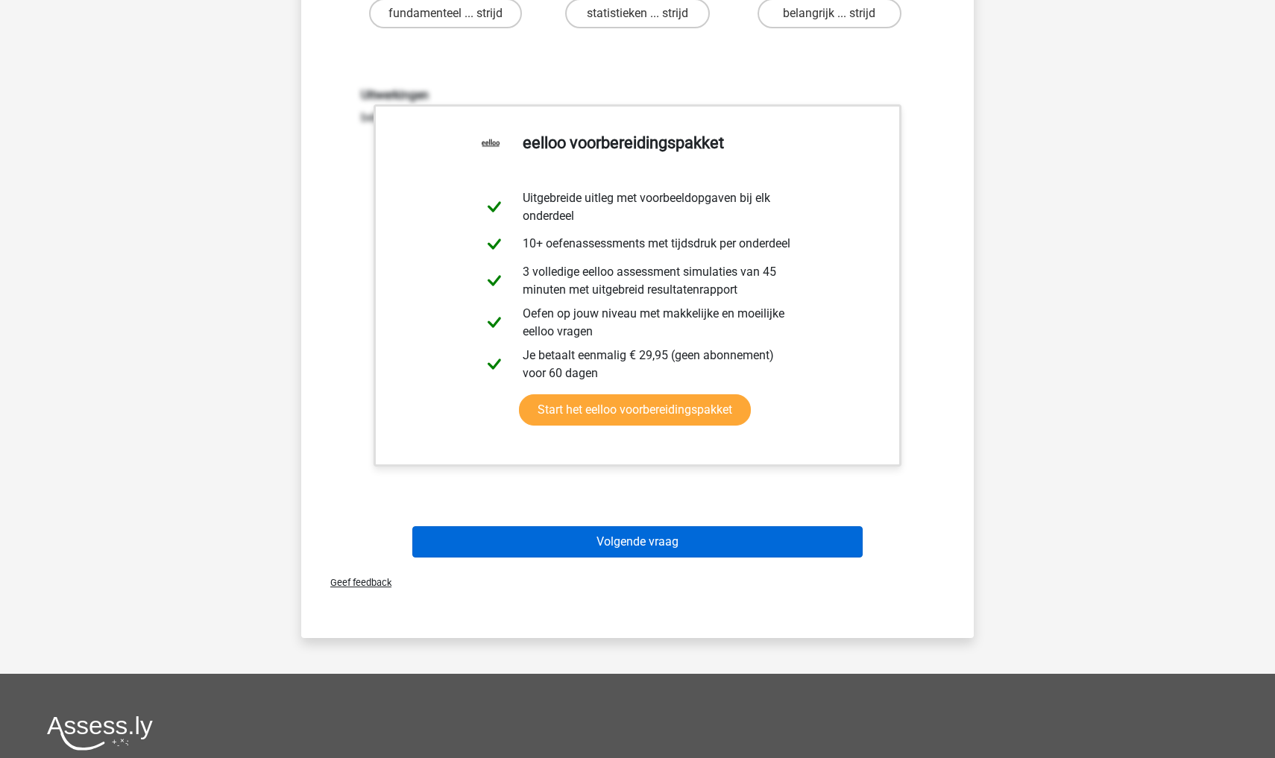
click at [814, 535] on button "Volgende vraag" at bounding box center [637, 542] width 451 height 31
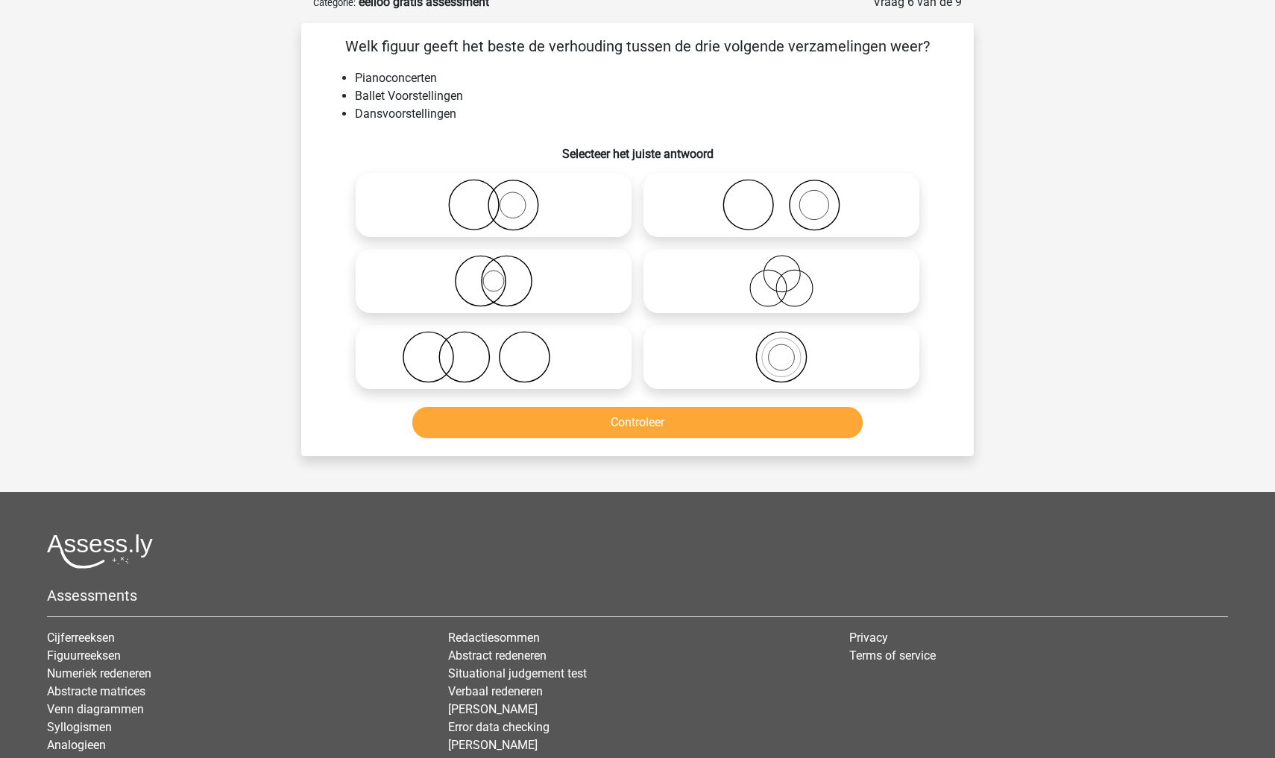
scroll to position [75, 0]
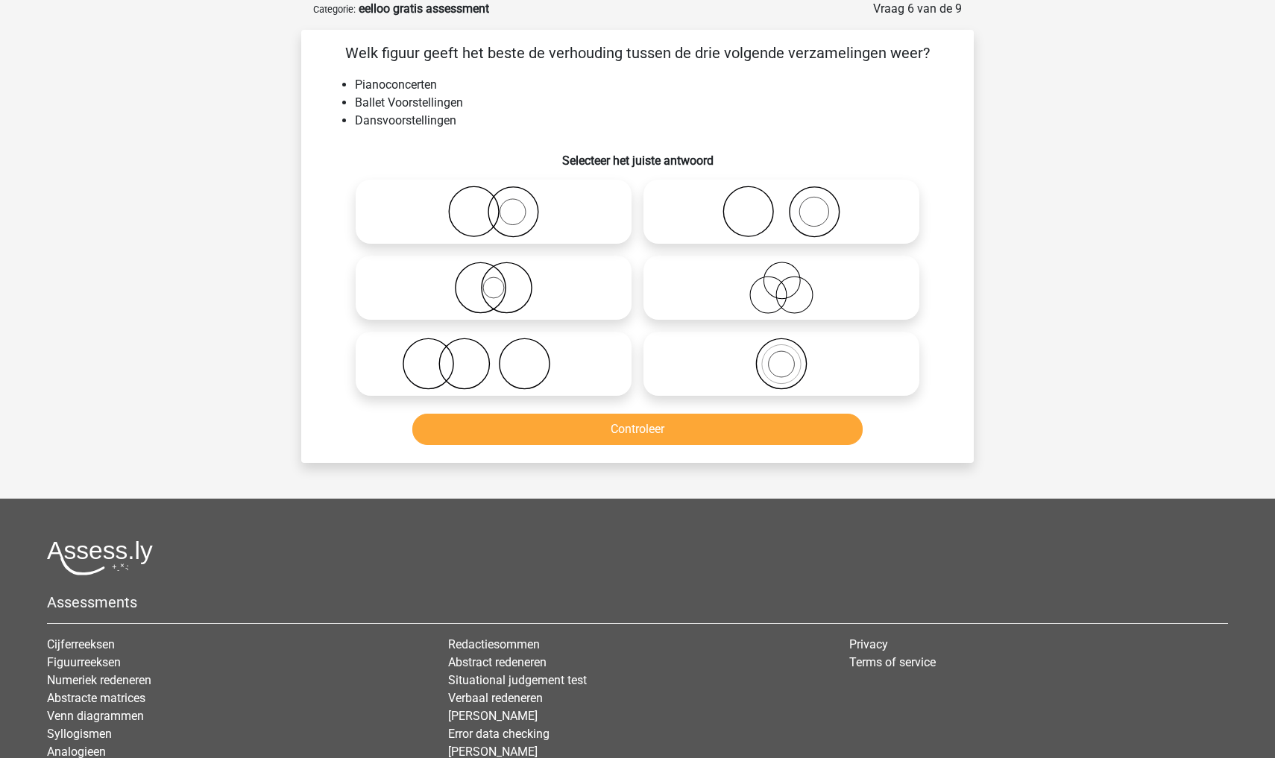
click at [1036, 175] on div "Registreer" at bounding box center [637, 408] width 1275 height 967
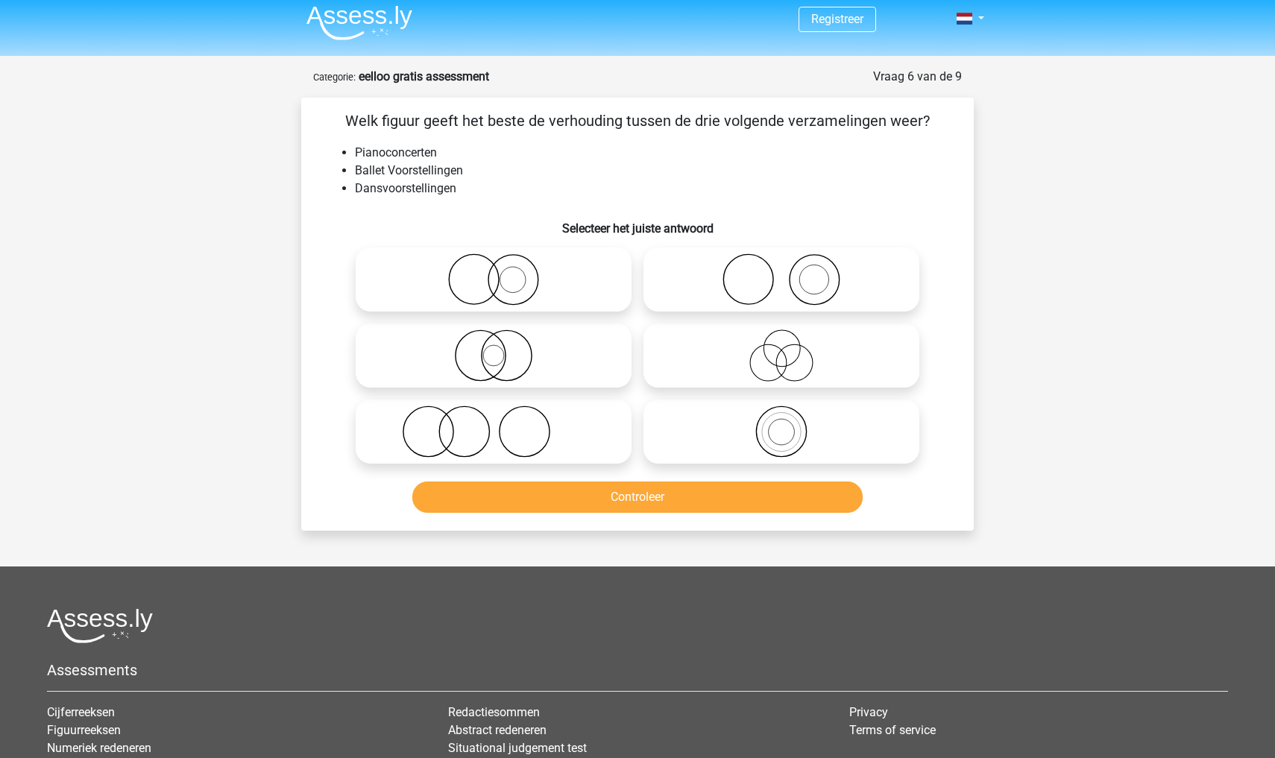
scroll to position [-1, 0]
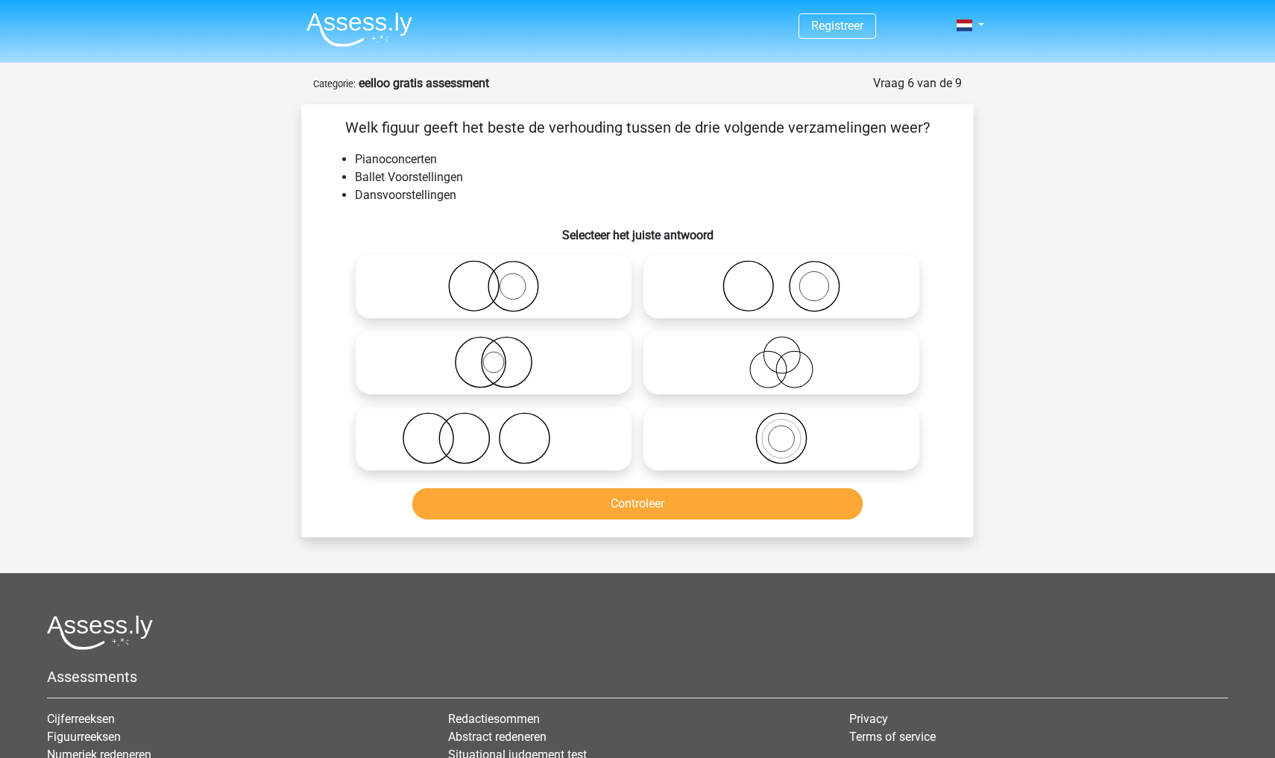
click at [732, 362] on icon at bounding box center [782, 362] width 264 height 52
click at [782, 355] on input "radio" at bounding box center [787, 350] width 10 height 10
radio input "true"
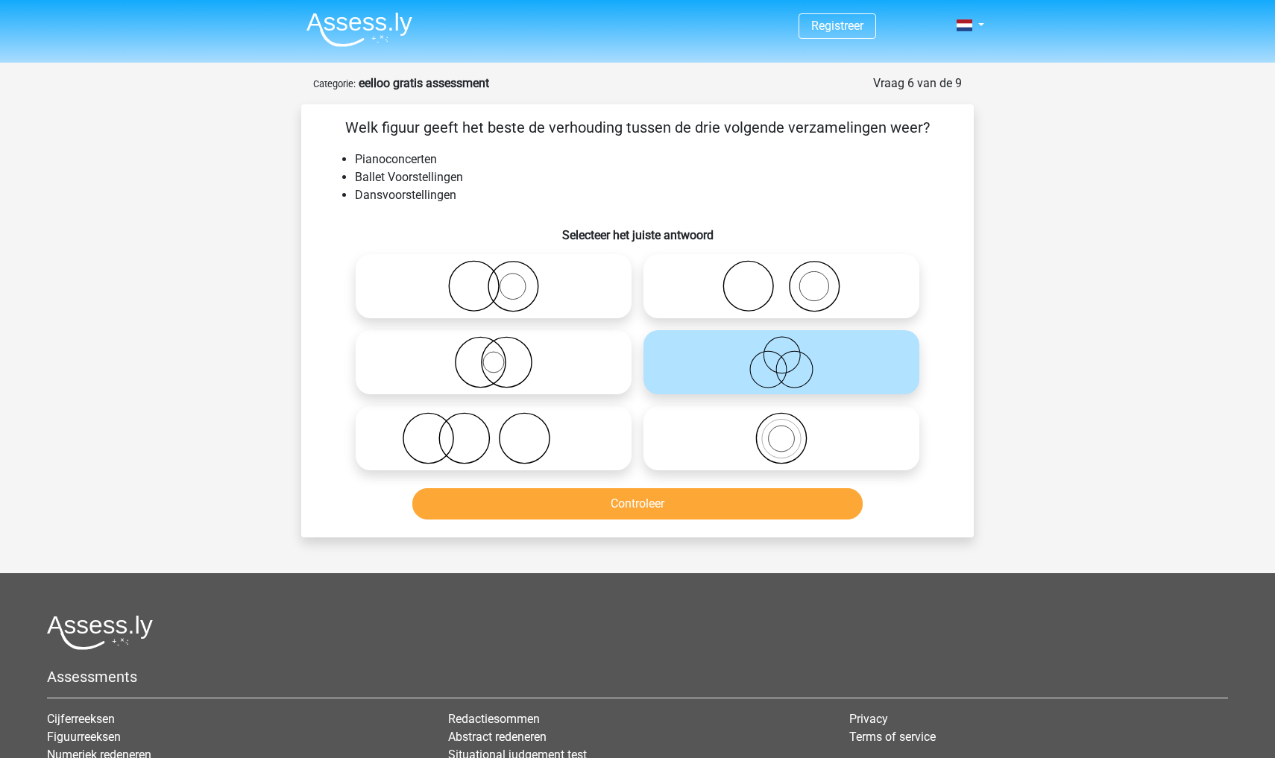
click at [688, 514] on button "Controleer" at bounding box center [637, 503] width 451 height 31
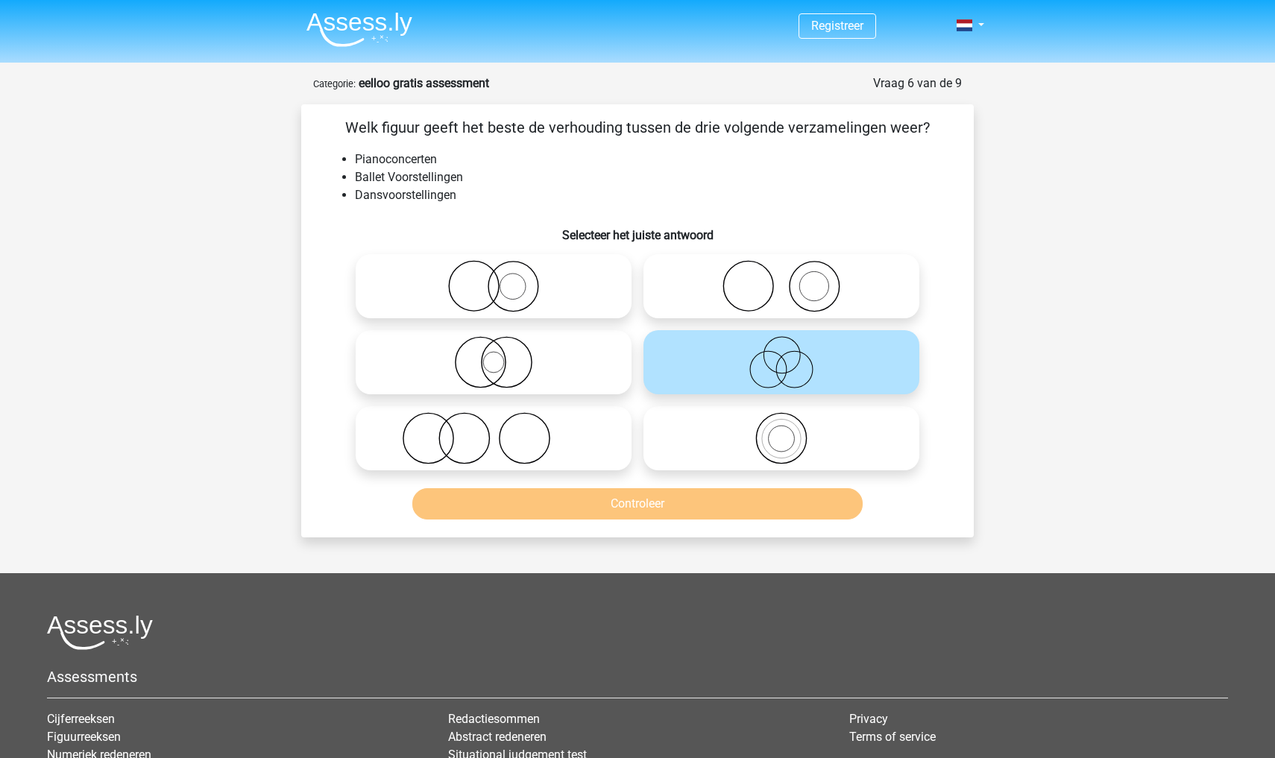
scroll to position [0, 0]
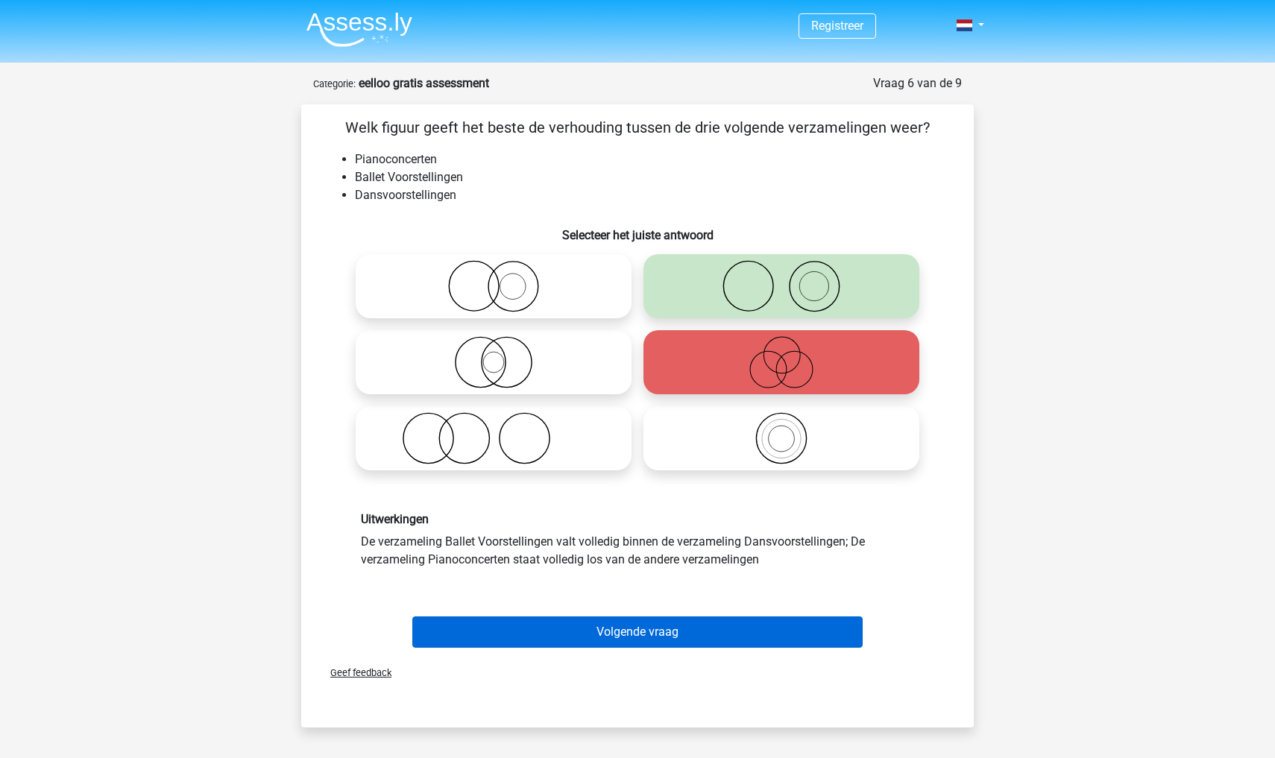
click at [722, 628] on button "Volgende vraag" at bounding box center [637, 632] width 451 height 31
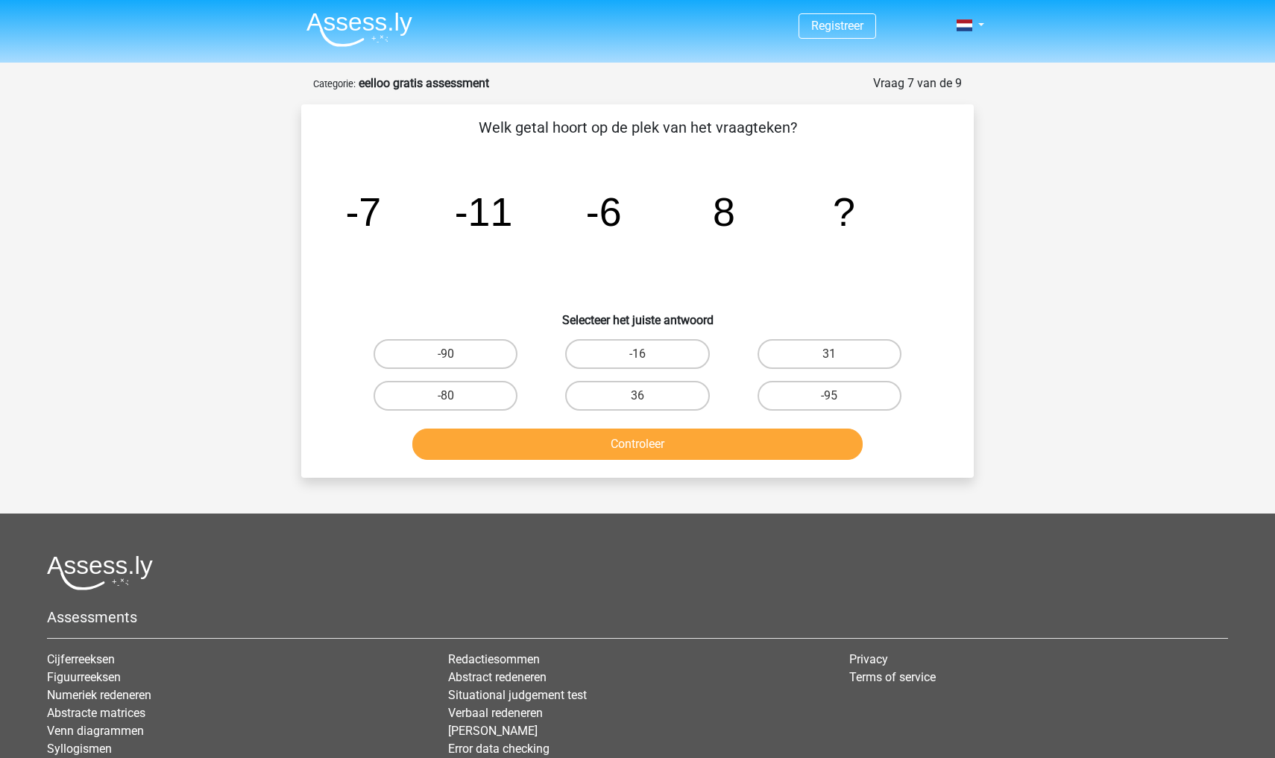
scroll to position [75, 0]
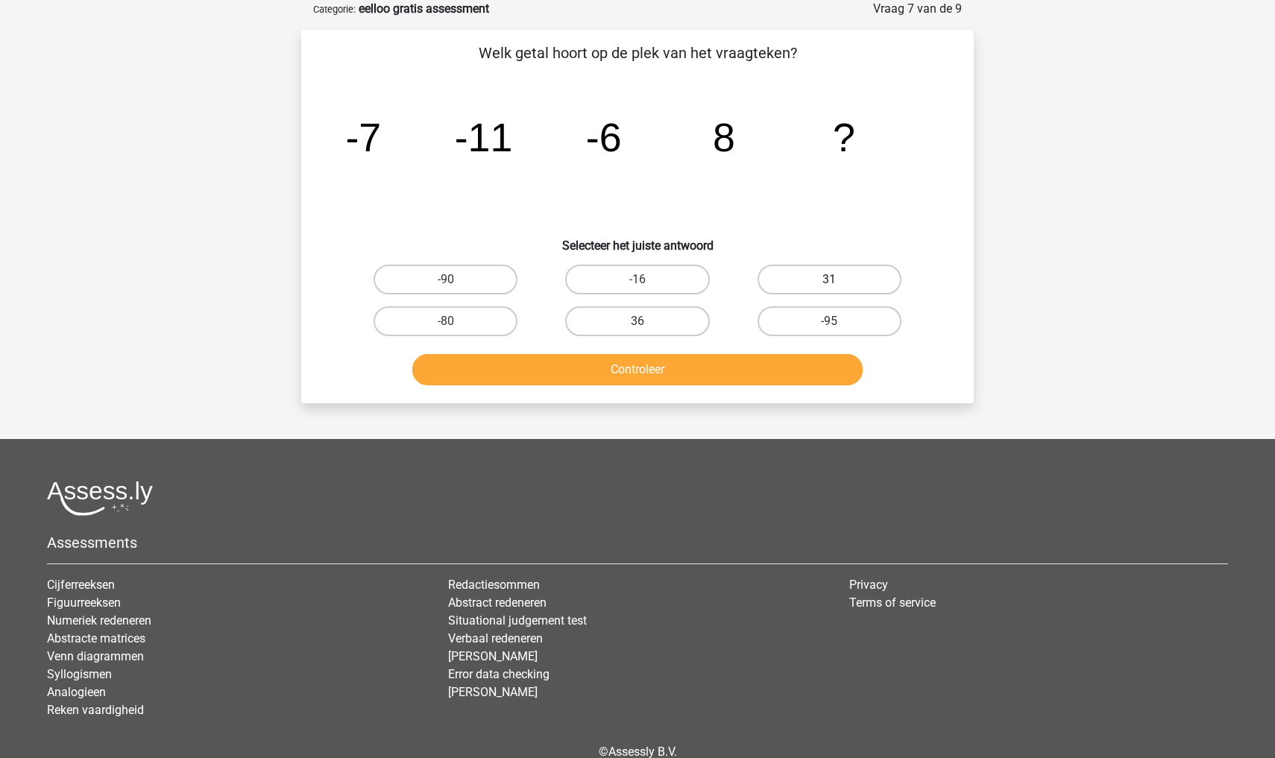
click at [785, 282] on label "31" at bounding box center [830, 280] width 144 height 30
click at [829, 282] on input "31" at bounding box center [834, 285] width 10 height 10
radio input "true"
click at [760, 360] on button "Controleer" at bounding box center [637, 369] width 451 height 31
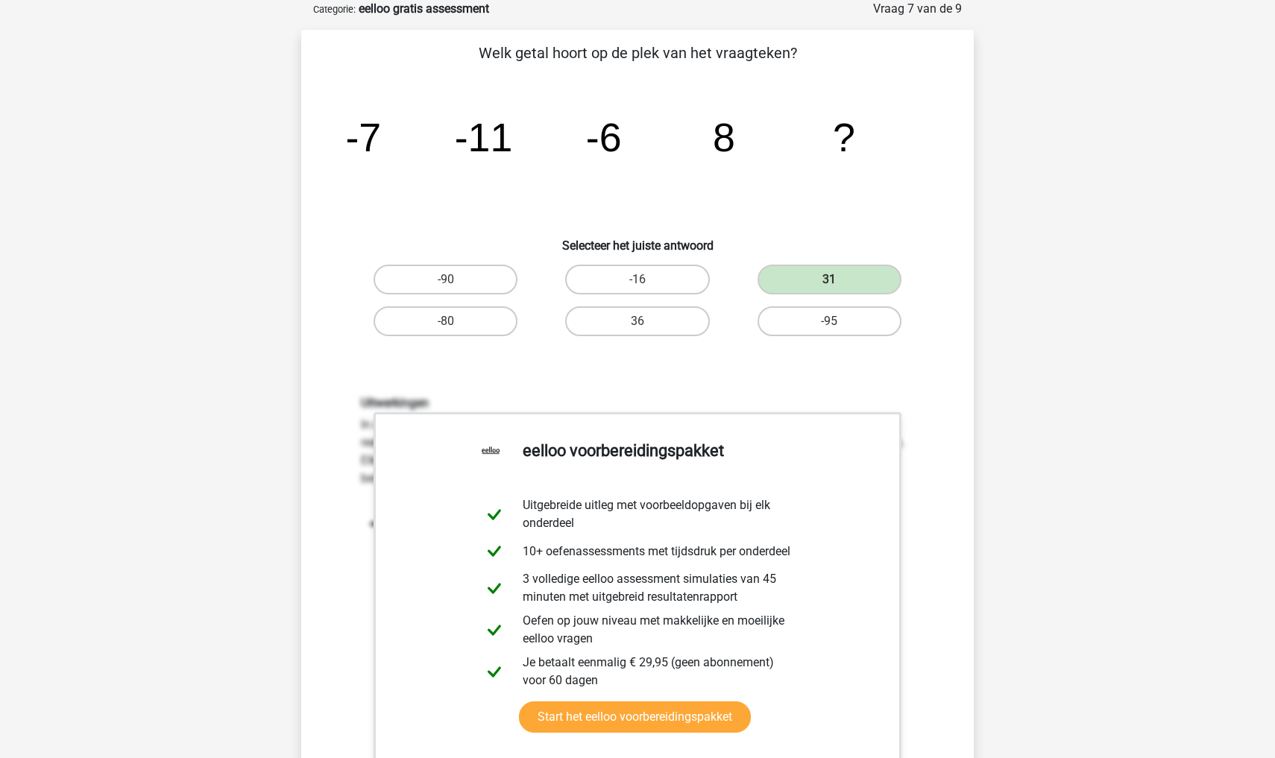
click at [1064, 271] on div "Registreer" at bounding box center [637, 650] width 1275 height 1450
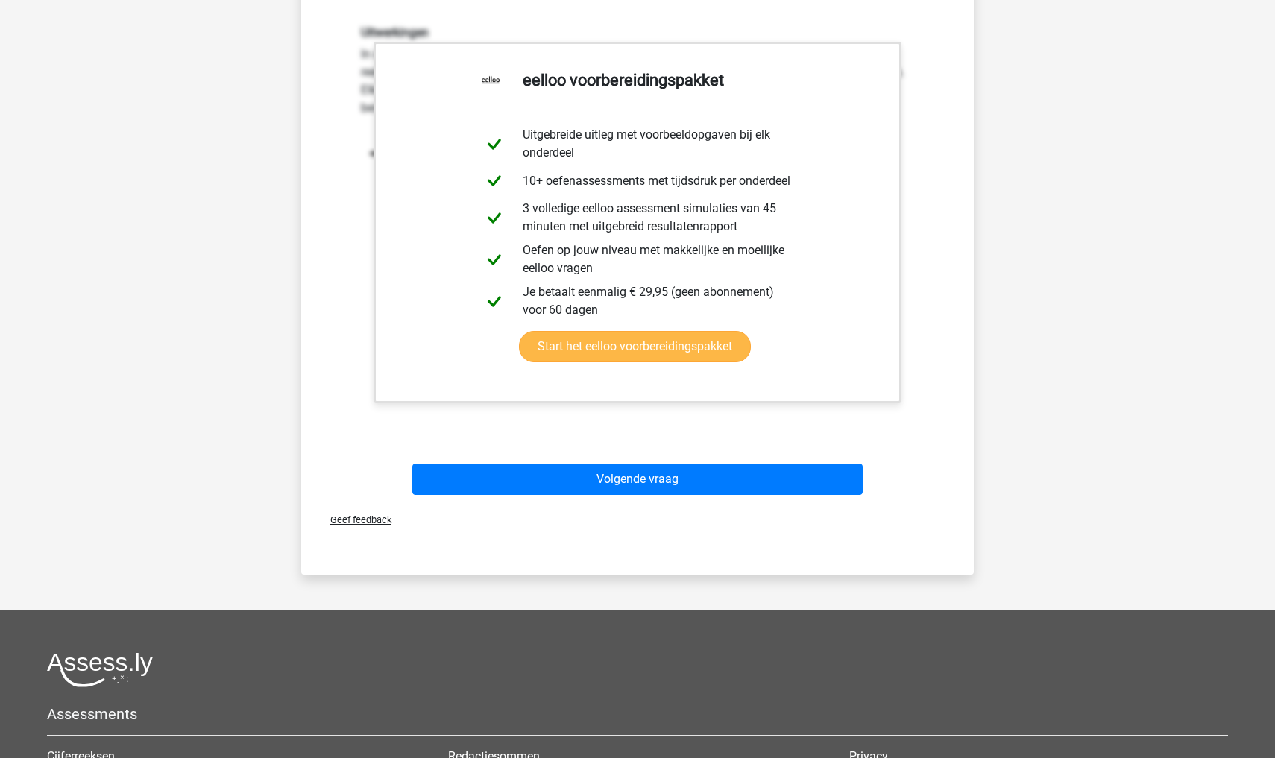
scroll to position [447, 0]
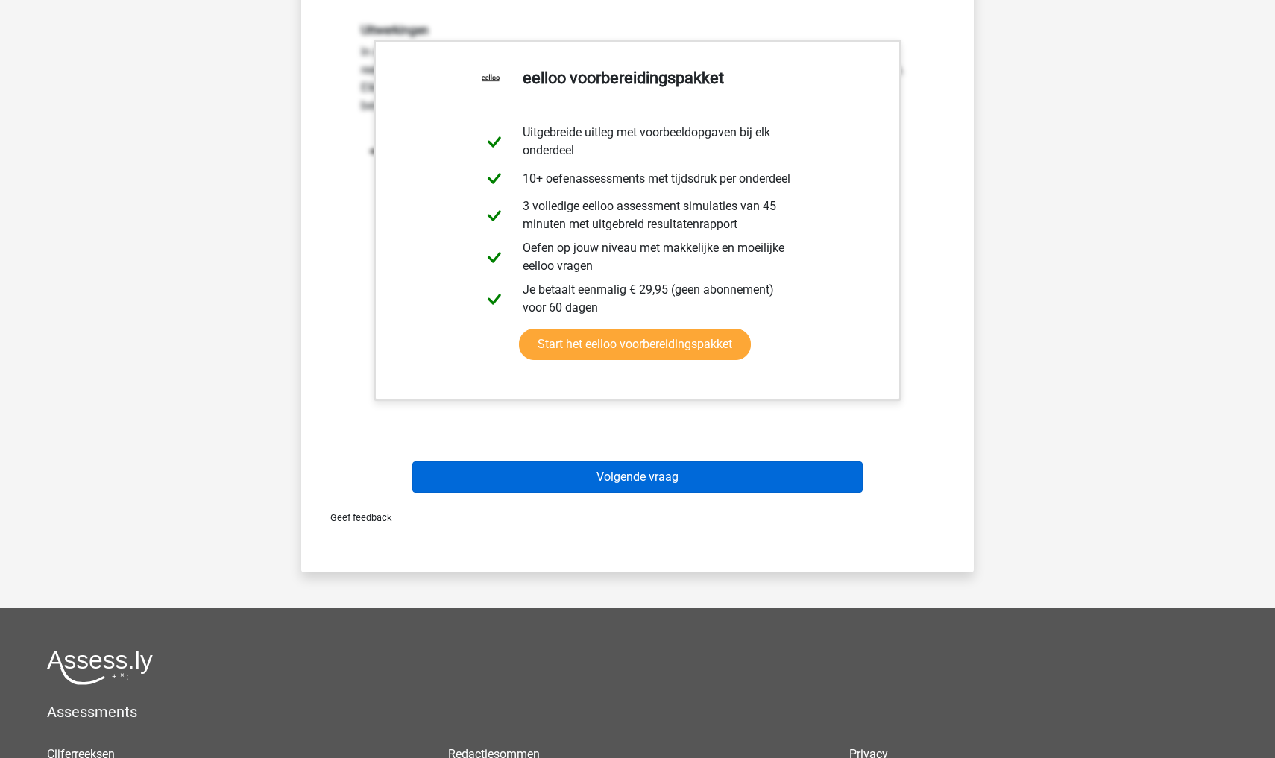
click at [774, 488] on button "Volgende vraag" at bounding box center [637, 477] width 451 height 31
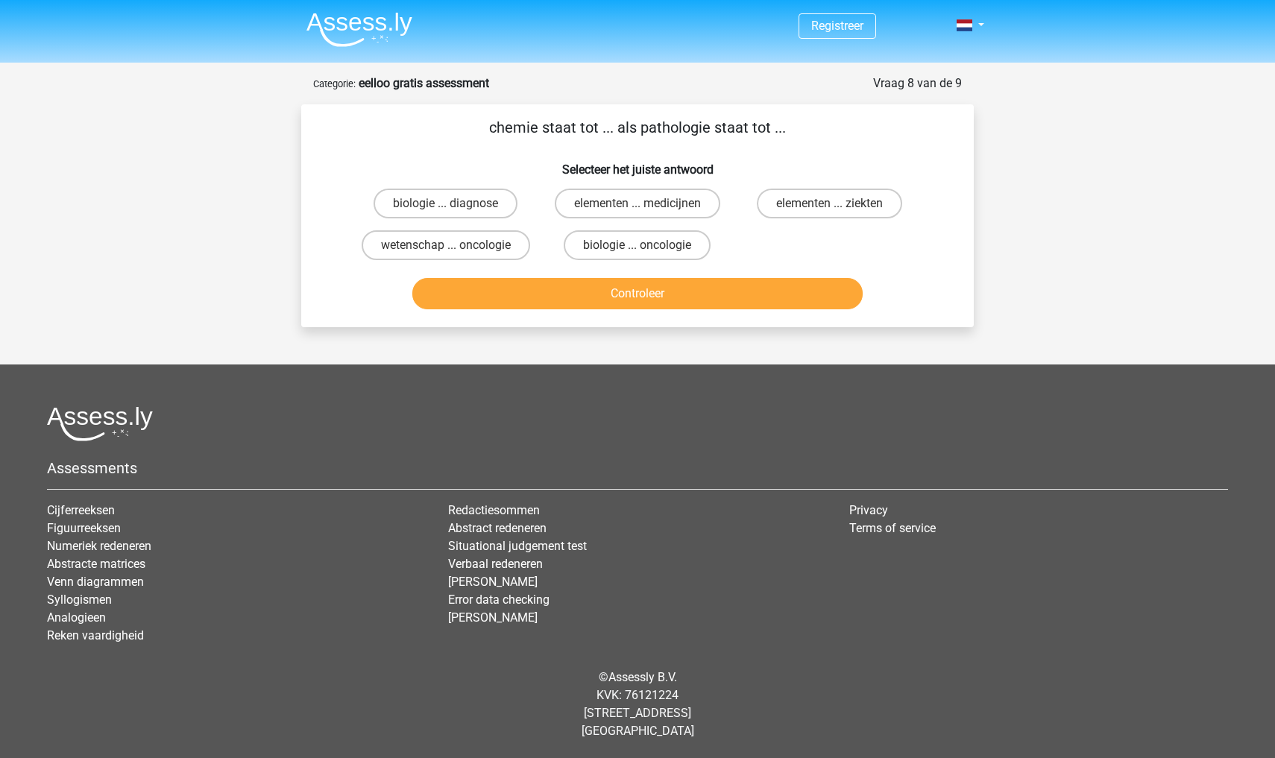
scroll to position [0, 0]
